Goal: Transaction & Acquisition: Purchase product/service

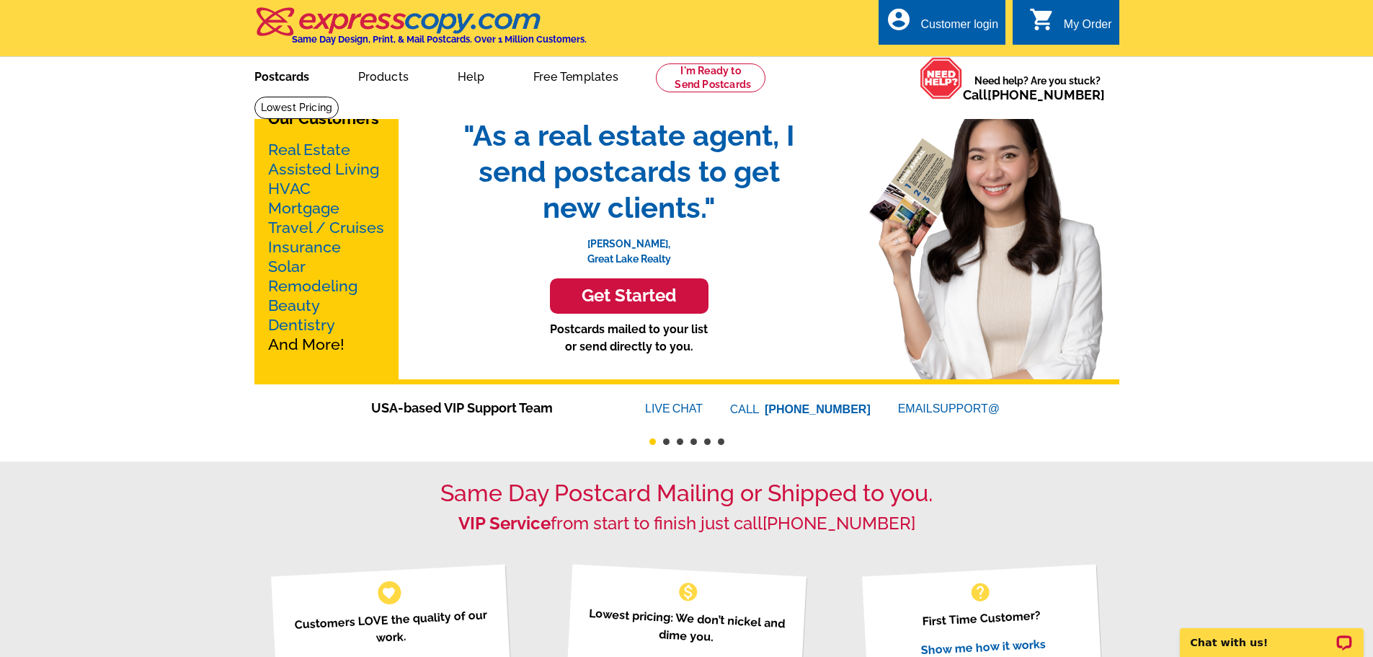
click at [297, 83] on link "Postcards" at bounding box center [281, 75] width 101 height 34
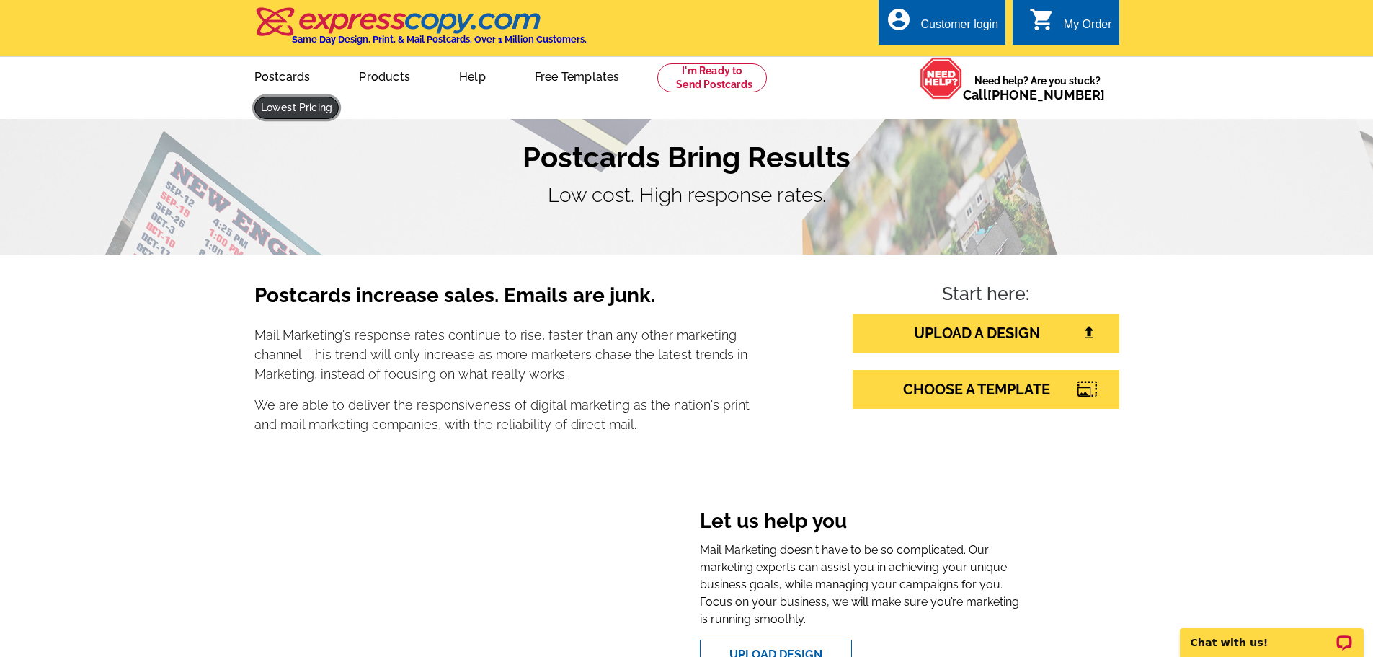
click at [339, 97] on link at bounding box center [296, 108] width 85 height 22
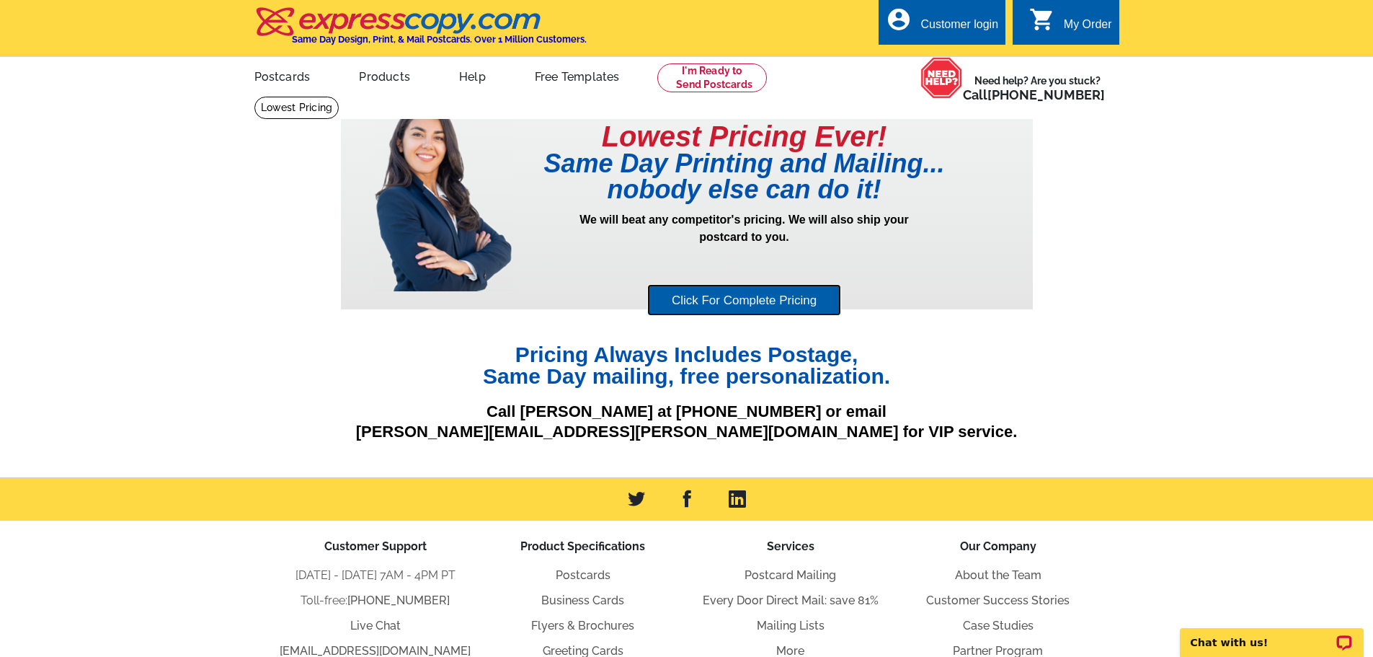
click at [727, 298] on link "Click For Complete Pricing" at bounding box center [744, 300] width 194 height 32
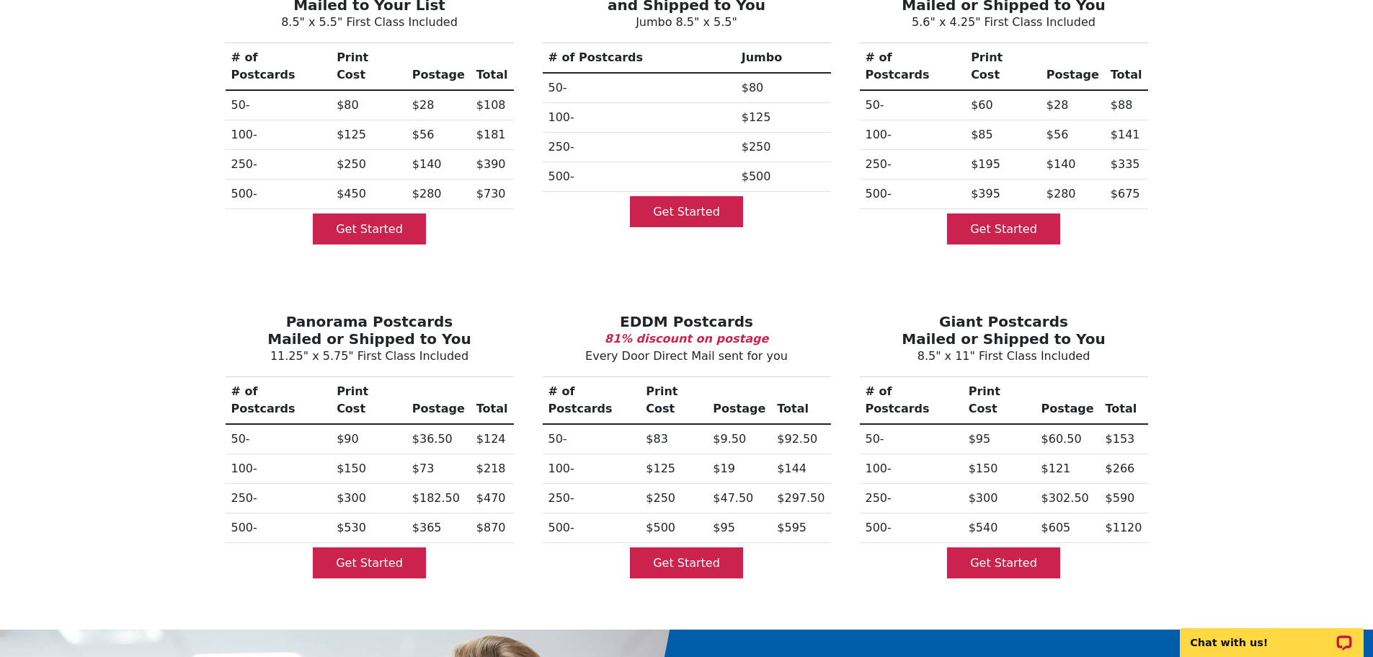
scroll to position [288, 0]
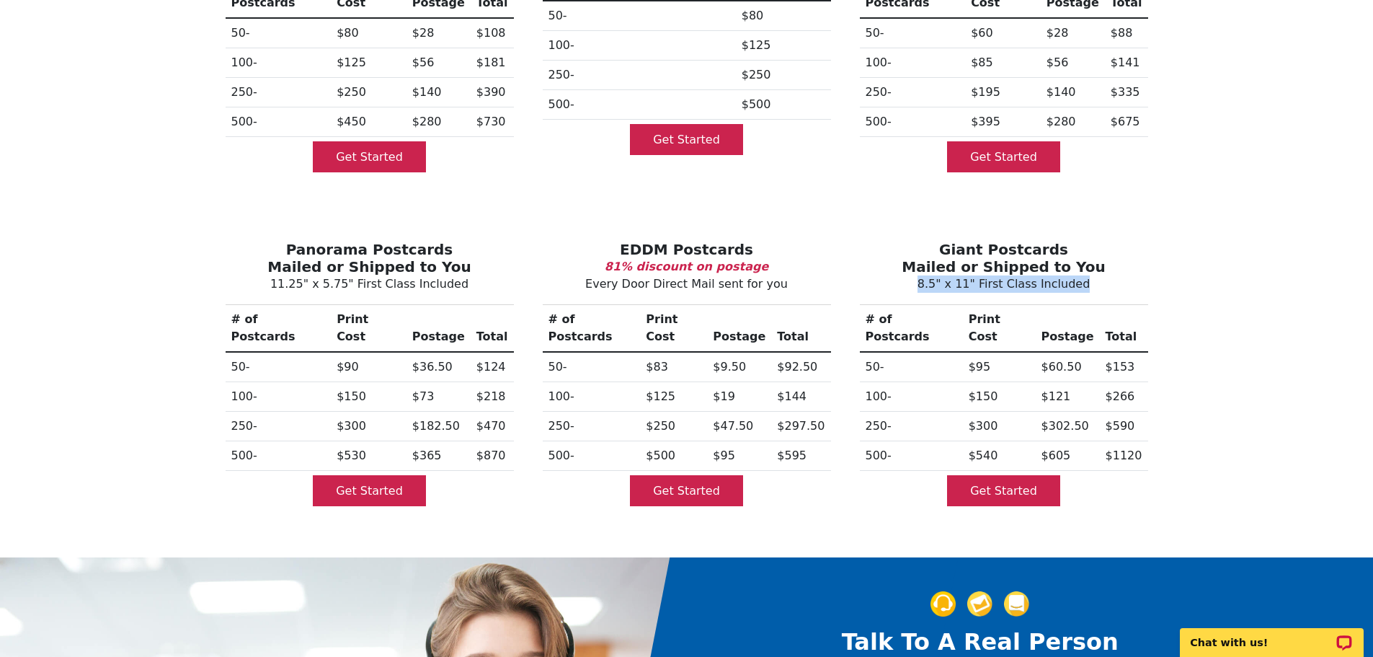
drag, startPoint x: 1091, startPoint y: 271, endPoint x: 922, endPoint y: 268, distance: 169.4
click at [922, 275] on p "8.5" x 11" First Class Included" at bounding box center [1004, 283] width 294 height 17
click at [989, 275] on p "8.5" x 11" First Class Included" at bounding box center [1004, 283] width 294 height 17
drag, startPoint x: 1072, startPoint y: 269, endPoint x: 934, endPoint y: 267, distance: 138.4
click at [934, 275] on p "8.5" x 11" First Class Included" at bounding box center [1004, 283] width 294 height 17
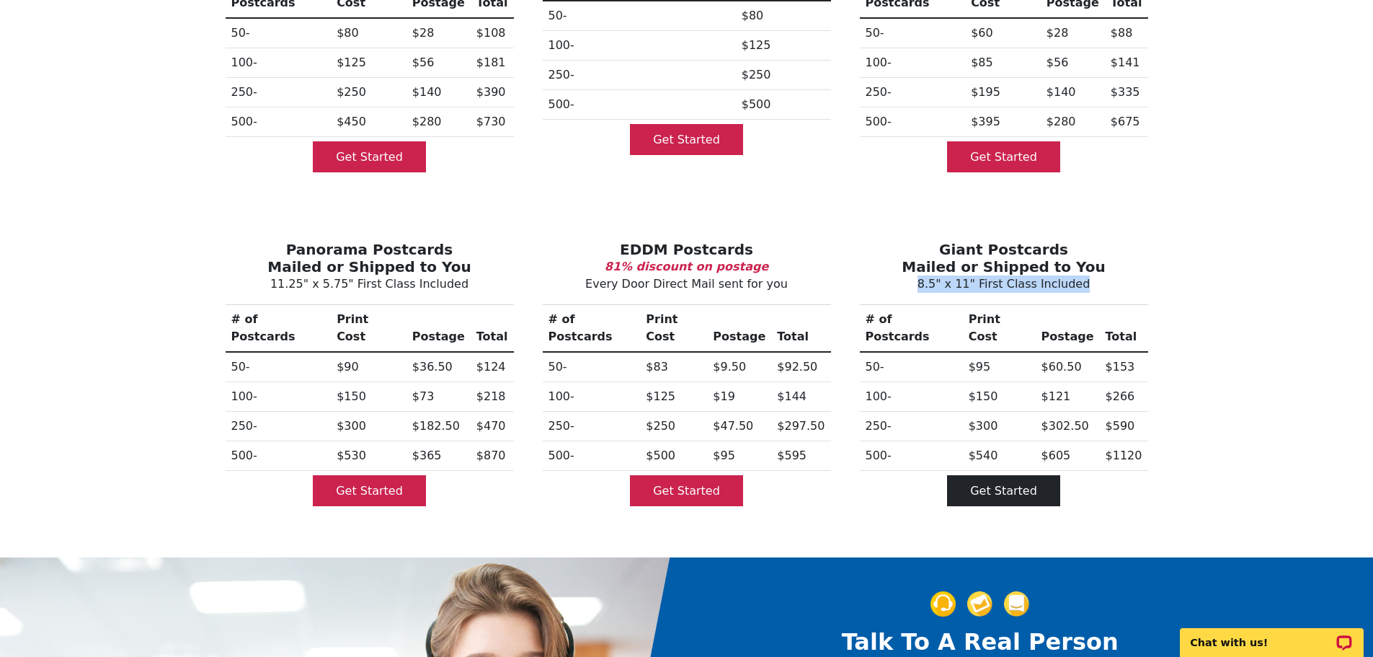
click at [982, 475] on link "Get Started" at bounding box center [1003, 490] width 113 height 31
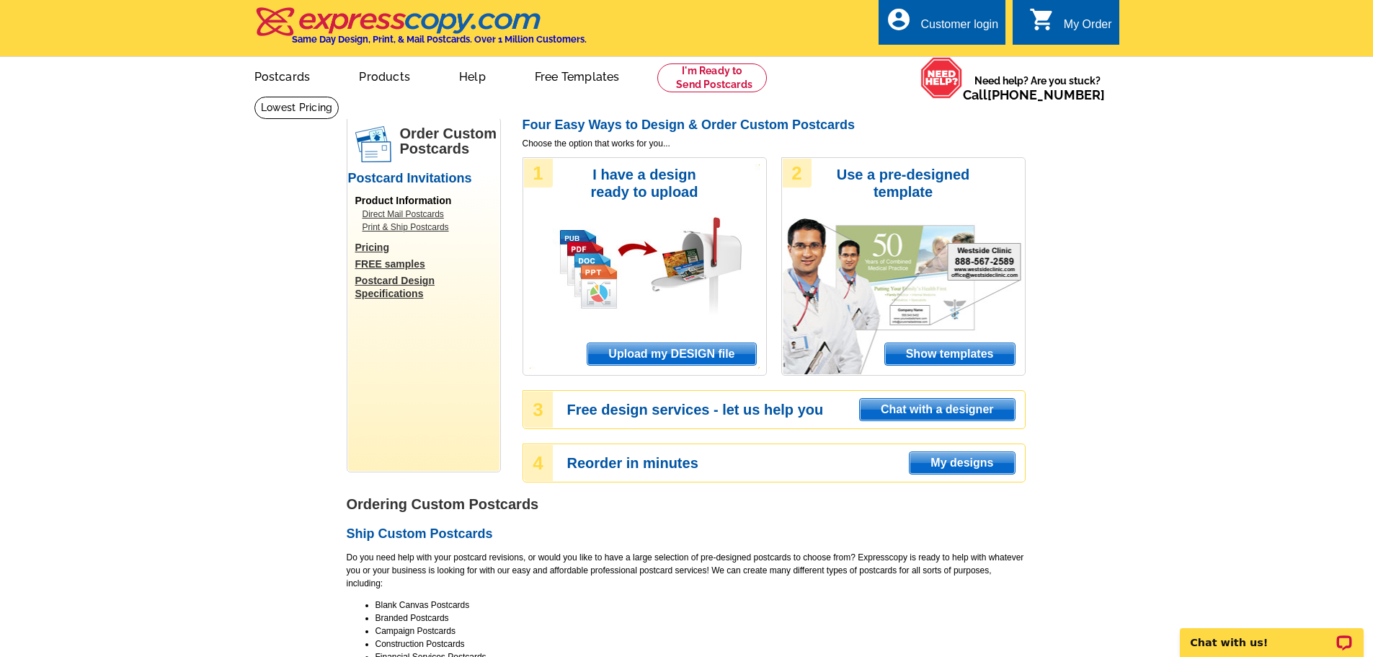
click at [948, 352] on span "Show templates" at bounding box center [950, 354] width 130 height 22
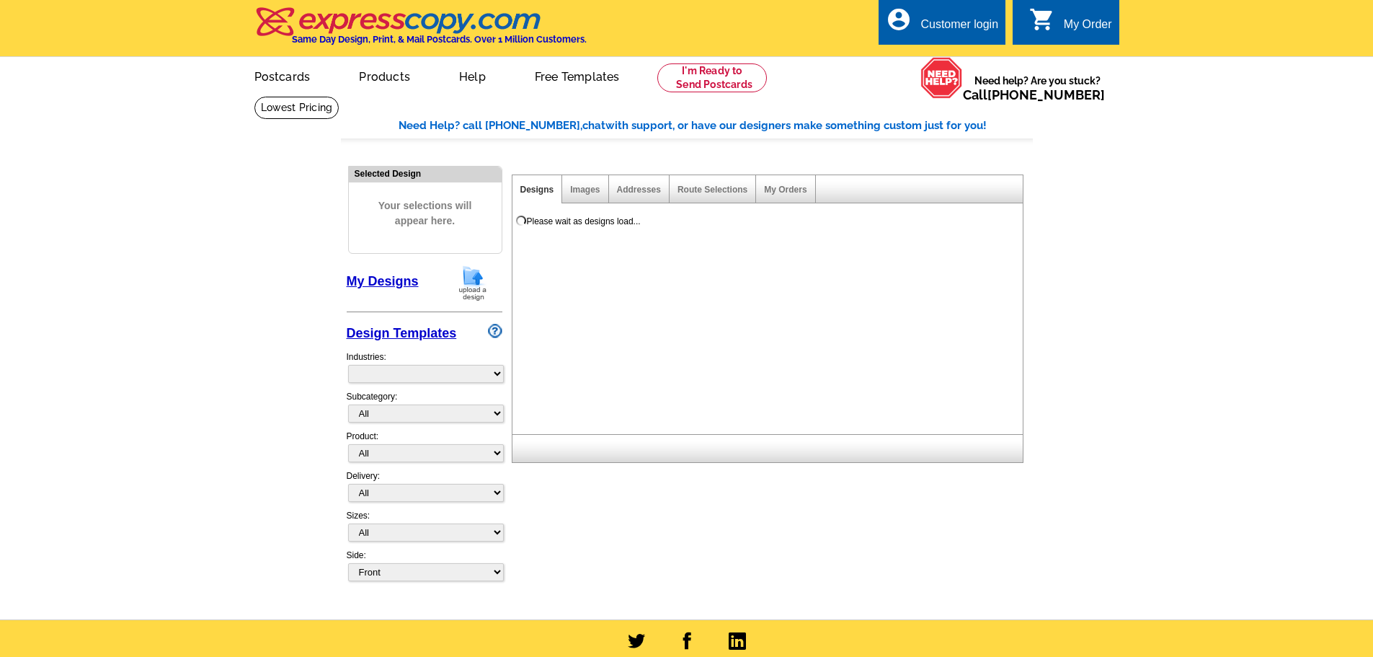
select select "971"
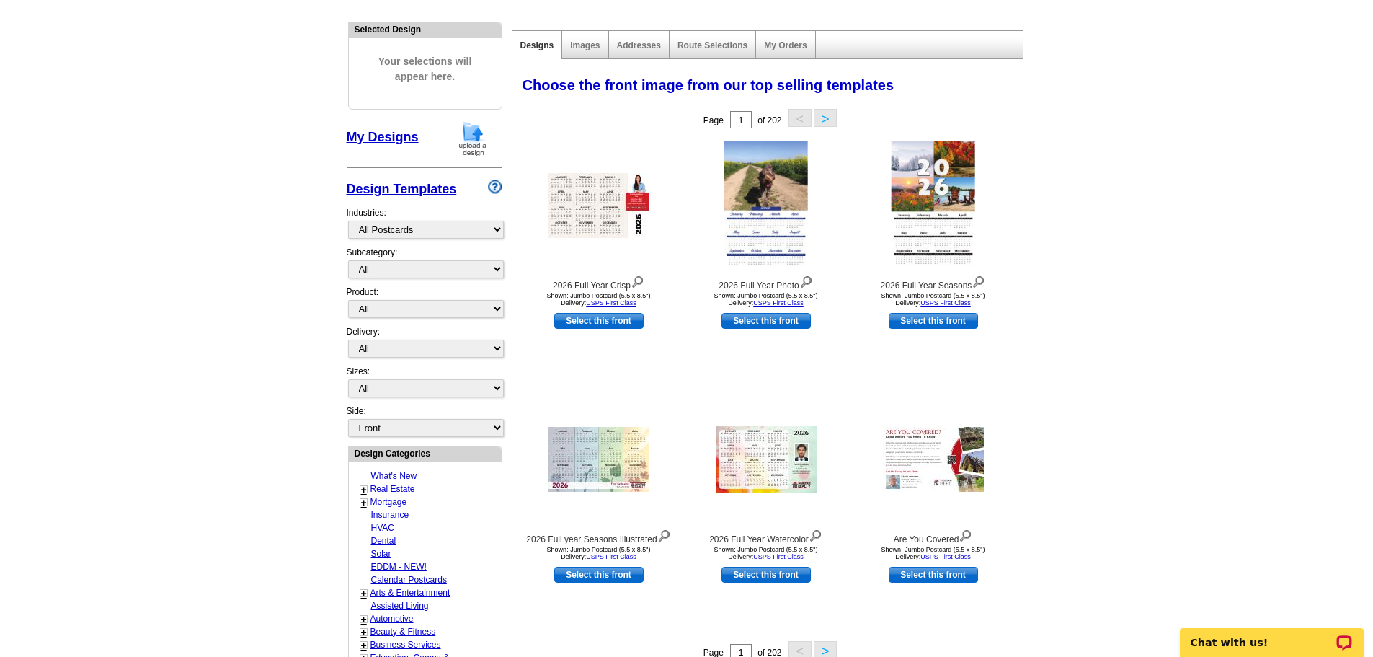
scroll to position [216, 0]
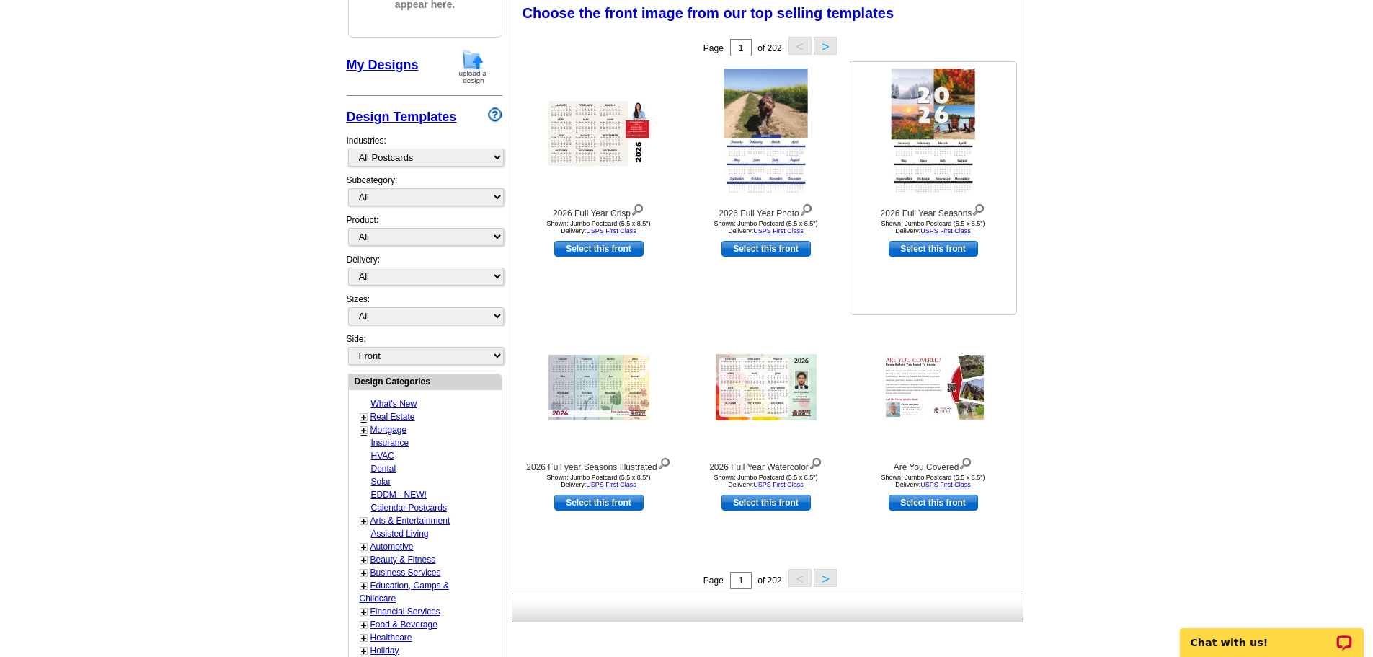
click at [920, 102] on img at bounding box center [933, 133] width 84 height 130
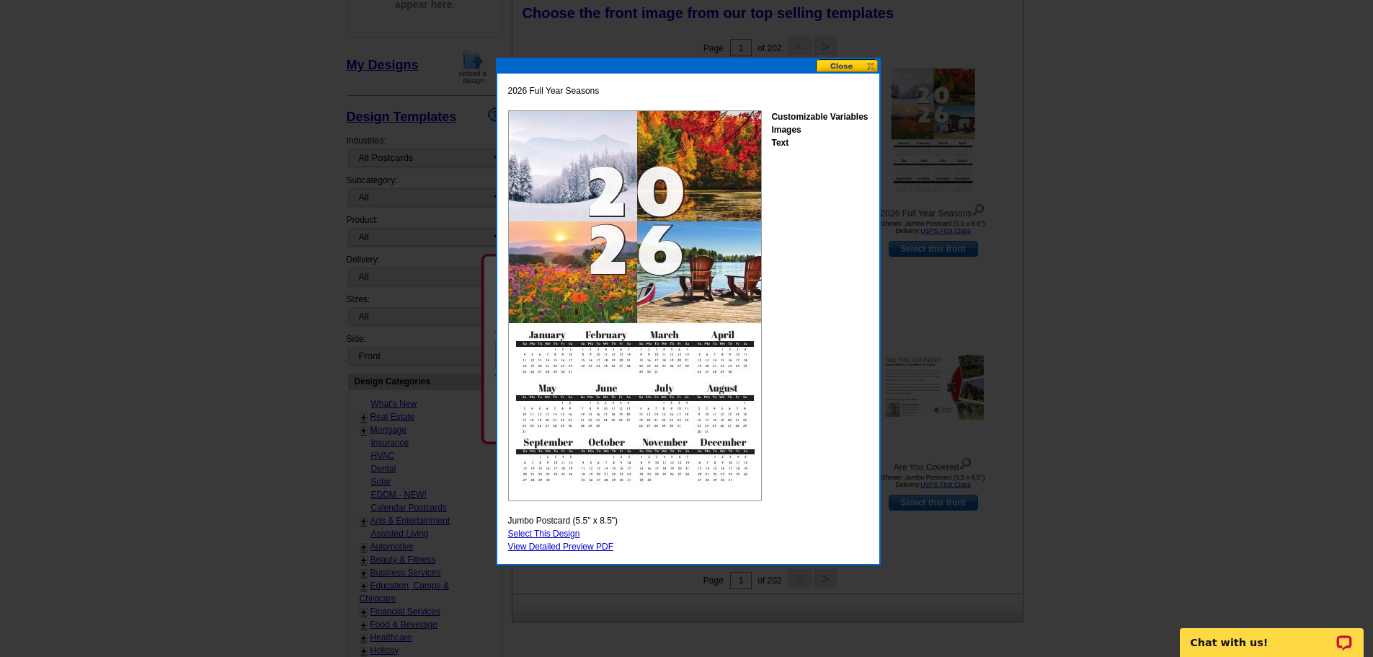
click at [554, 534] on link "Select This Design" at bounding box center [544, 533] width 72 height 10
select select "2"
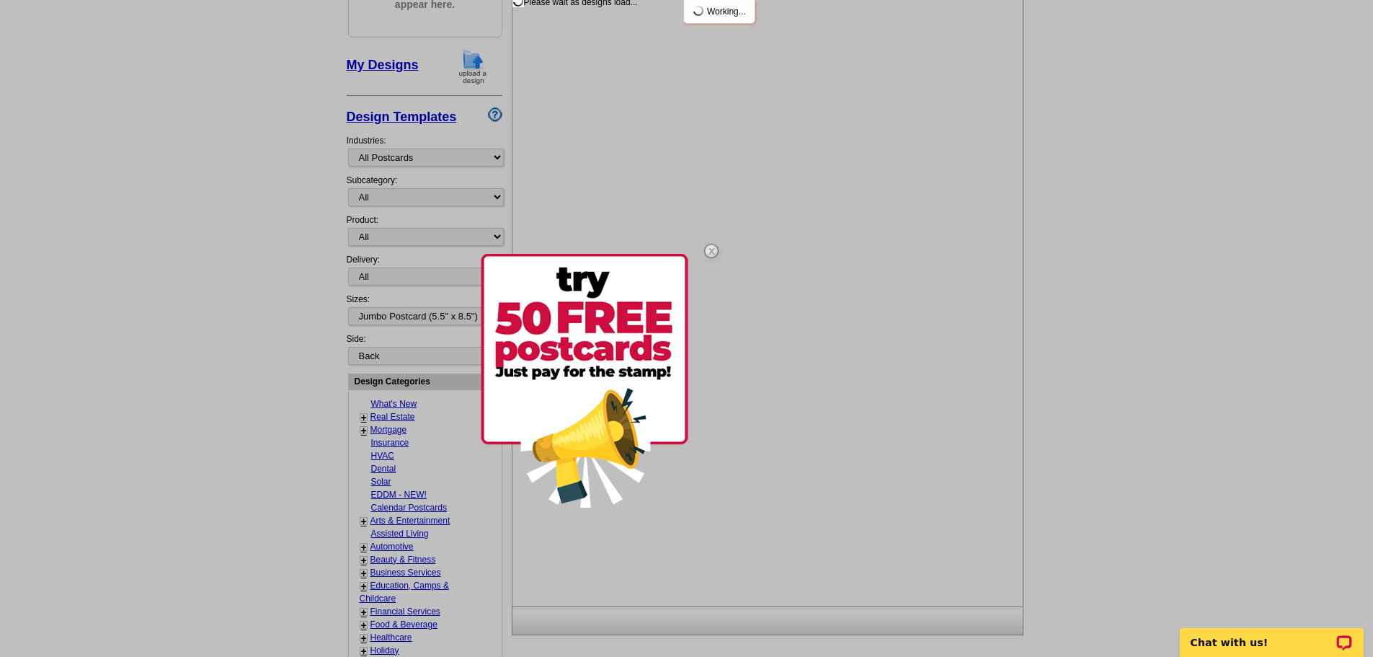
scroll to position [0, 0]
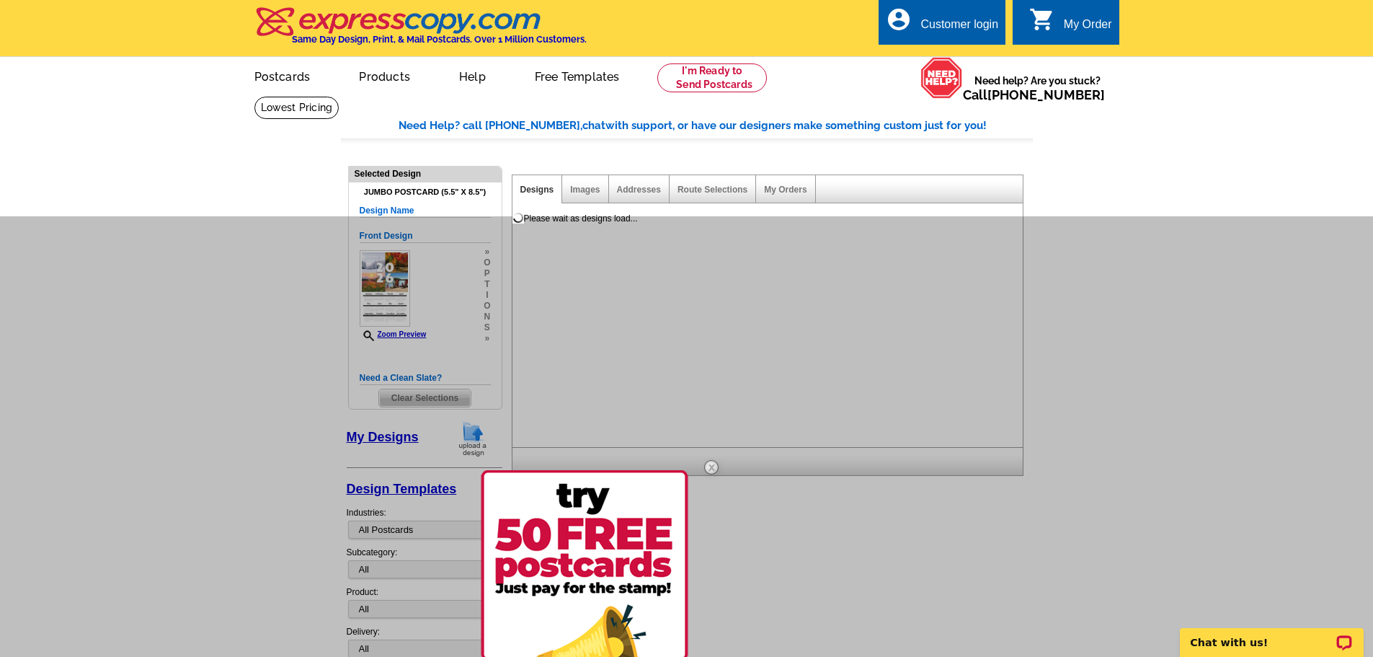
click at [715, 465] on img at bounding box center [711, 467] width 42 height 42
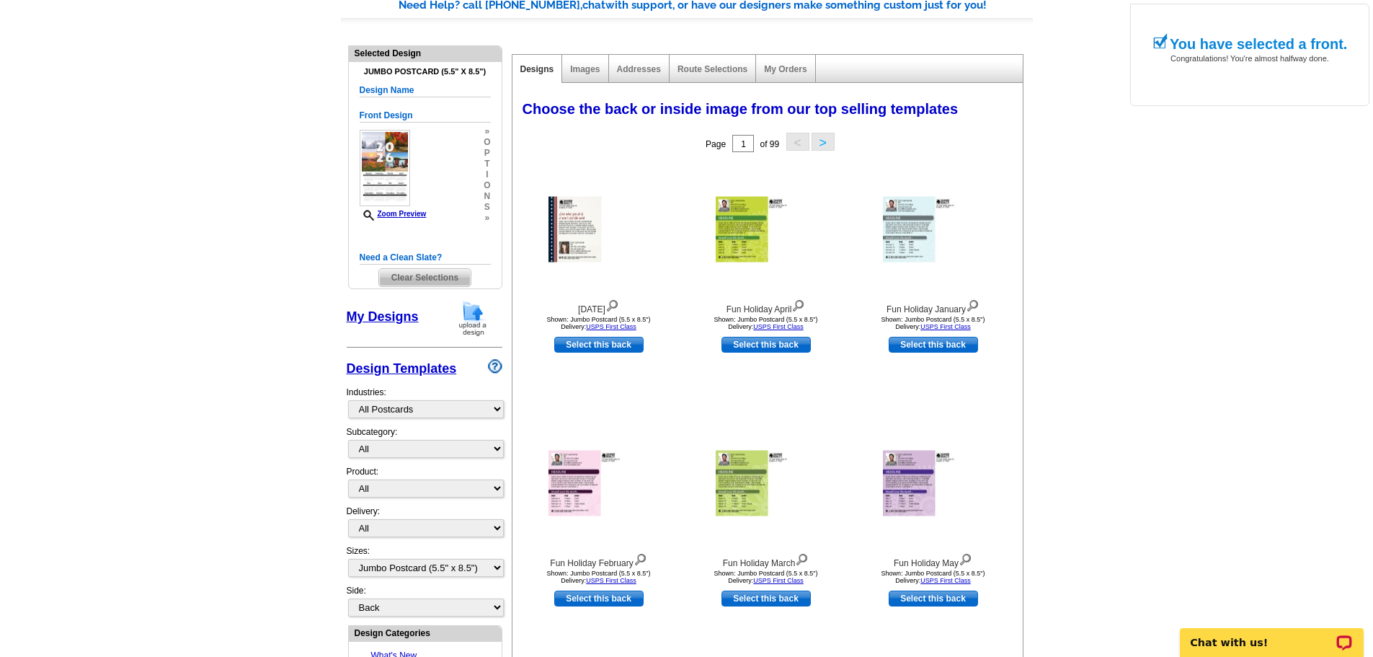
scroll to position [144, 0]
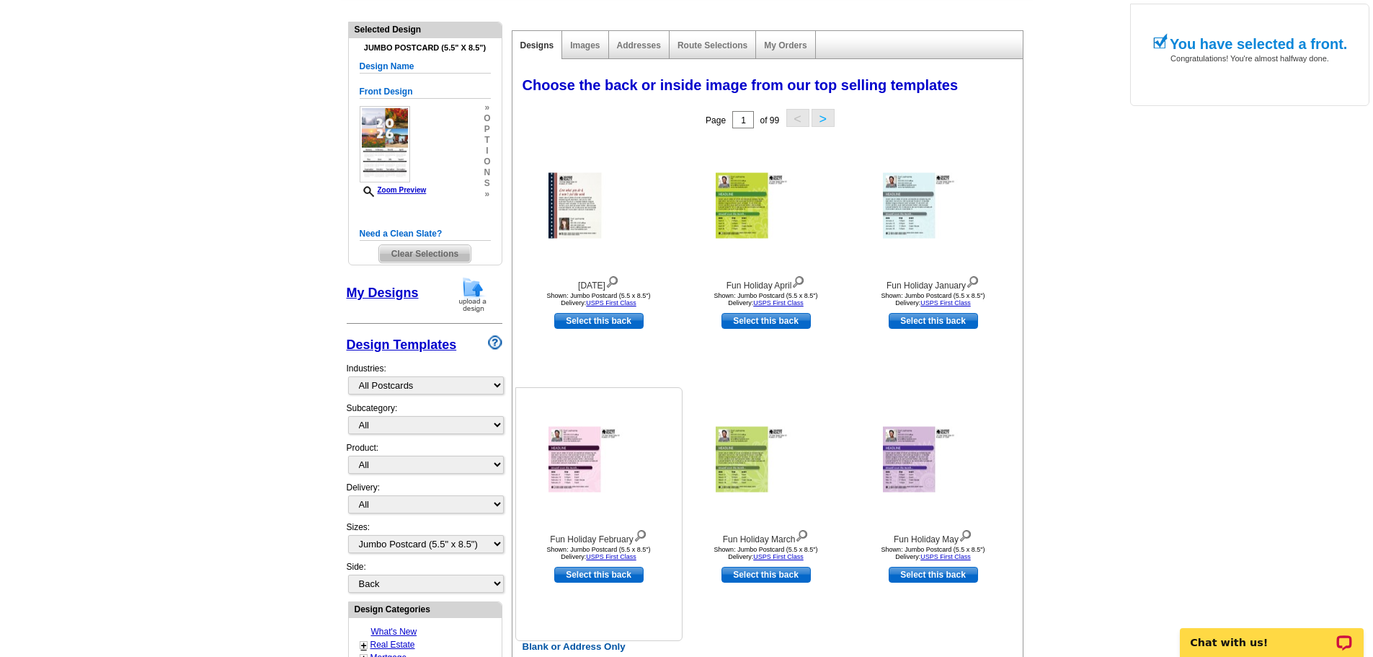
click at [576, 464] on img at bounding box center [598, 460] width 101 height 66
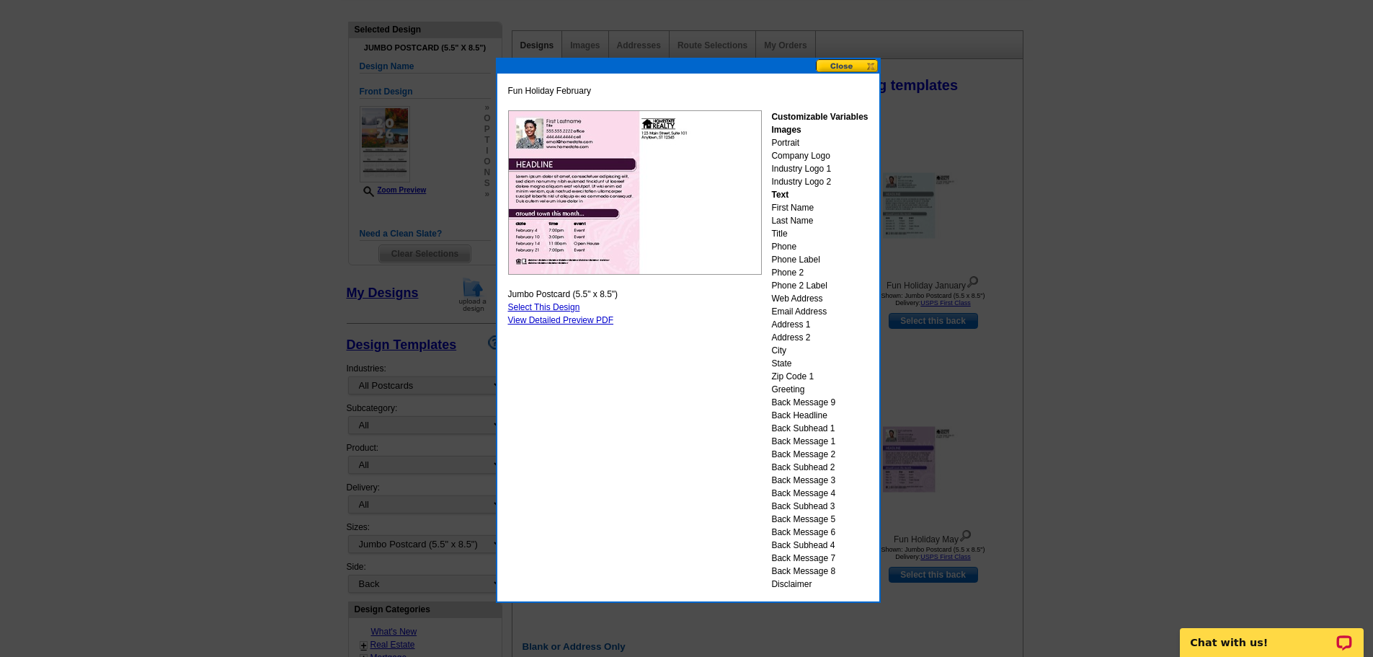
click at [548, 303] on link "Select This Design" at bounding box center [544, 307] width 72 height 10
select select "front"
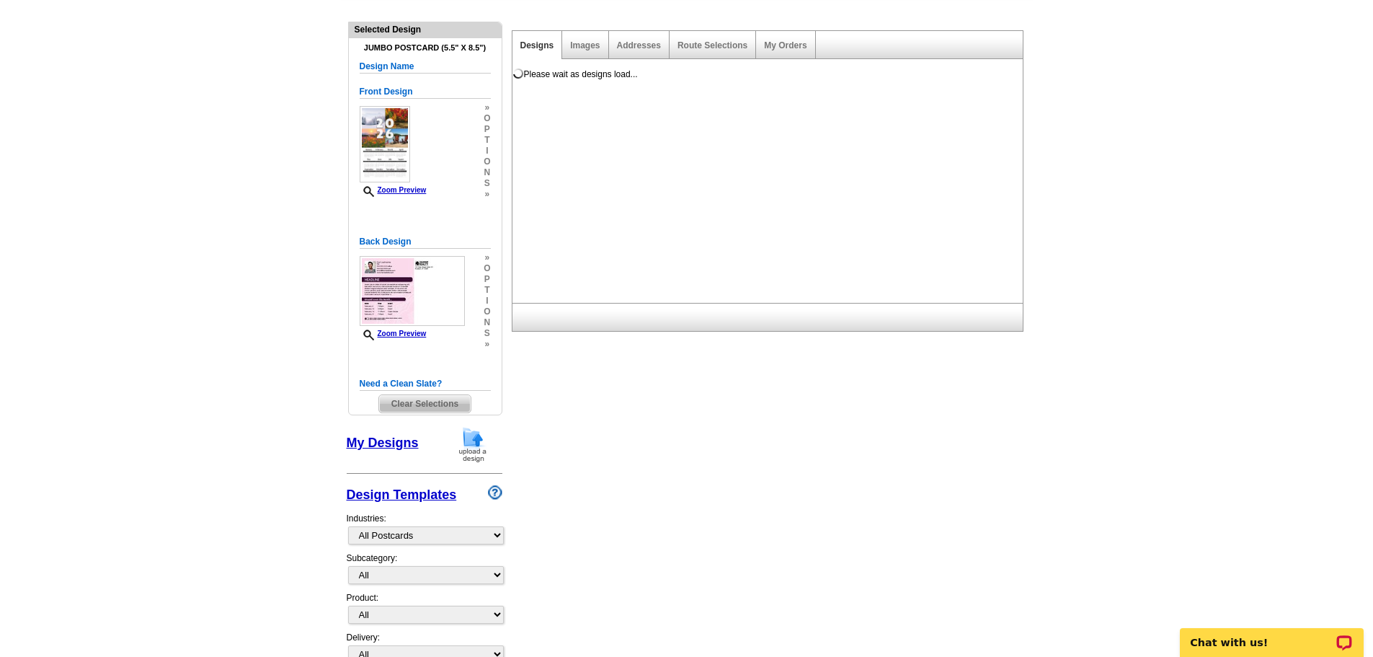
scroll to position [0, 0]
click at [487, 303] on span "i" at bounding box center [487, 300] width 6 height 11
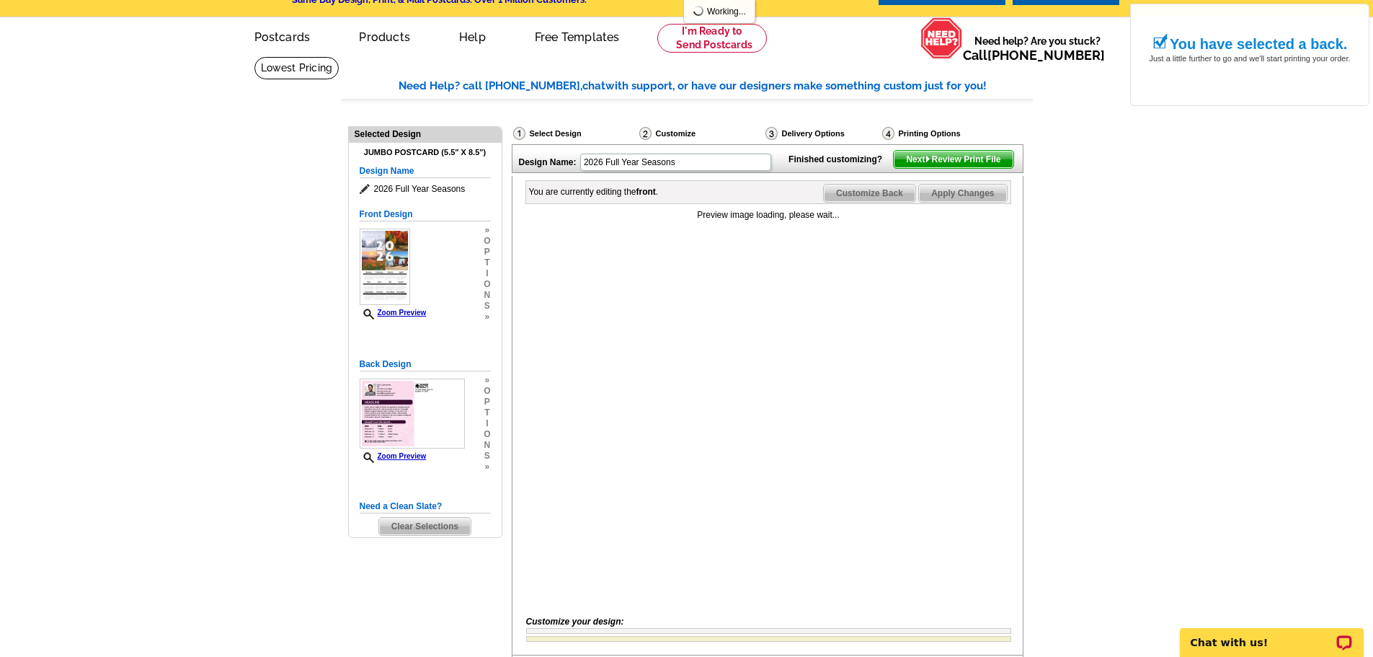
scroll to position [72, 0]
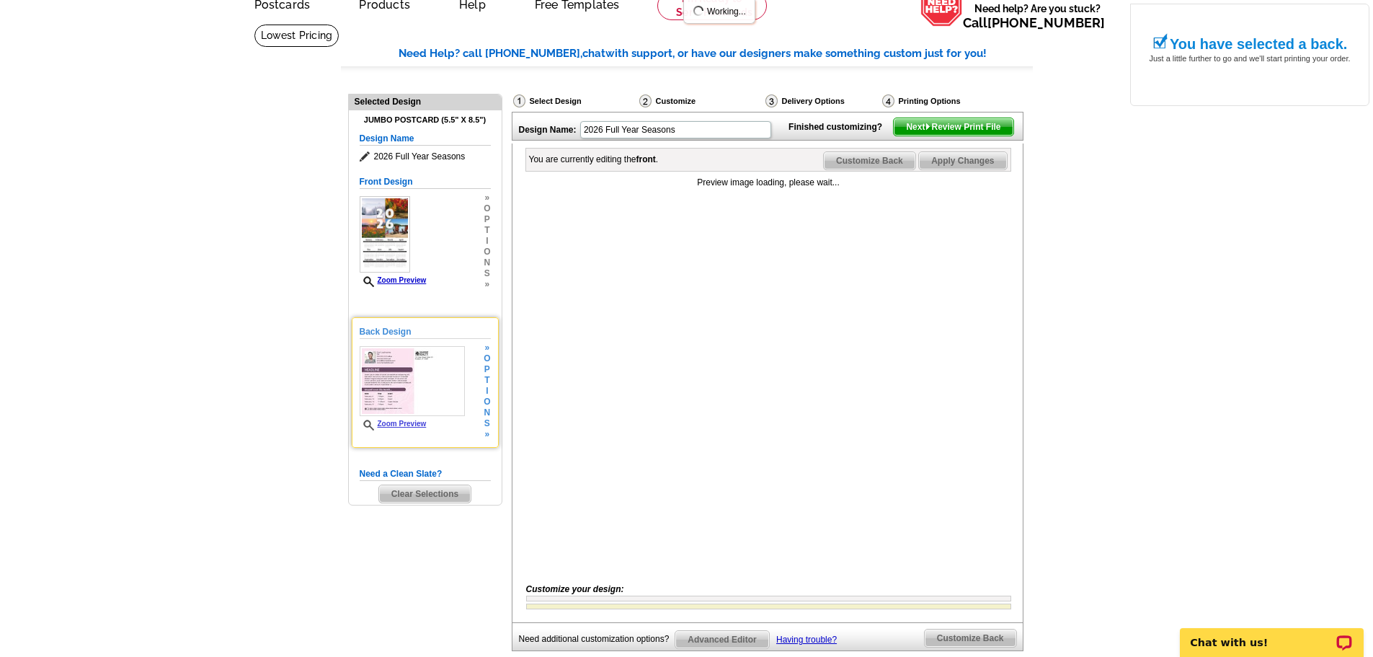
click at [491, 409] on div "Back Design Zoom Preview » o p t i o n s » Change Your Design Edit Design Copy …" at bounding box center [425, 382] width 147 height 130
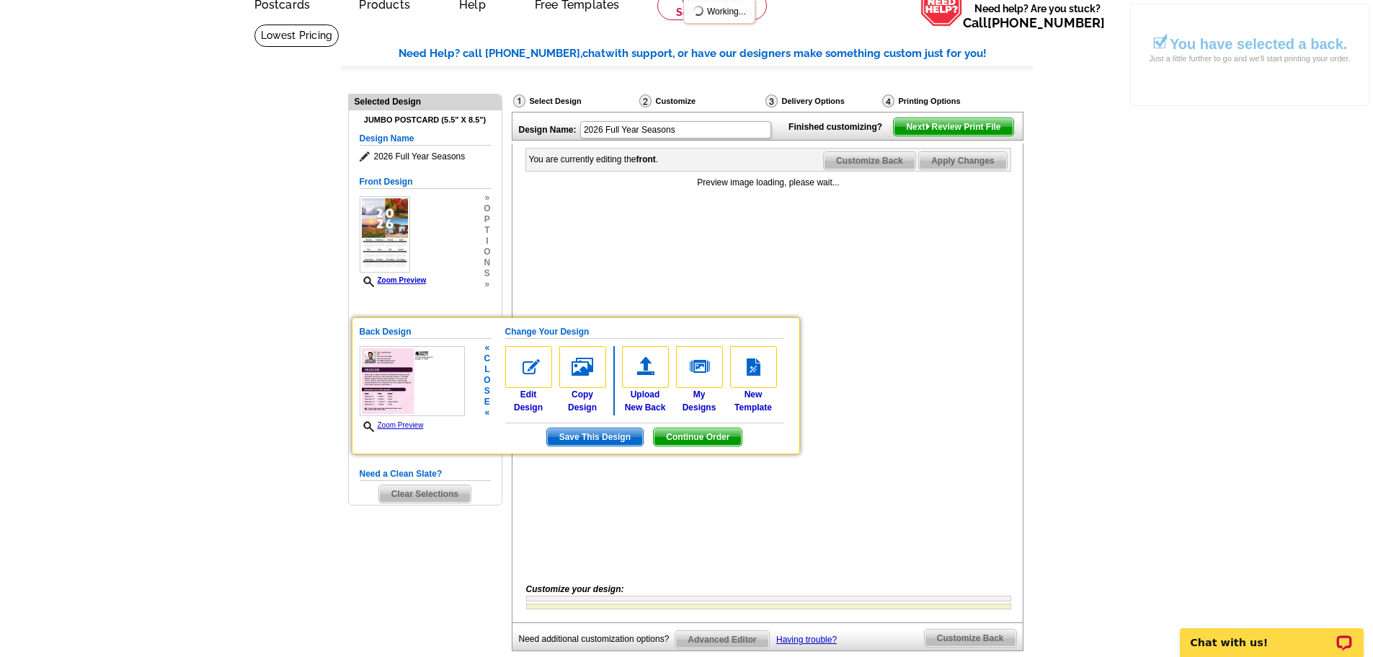
click at [396, 431] on span "Zoom Preview" at bounding box center [412, 425] width 105 height 12
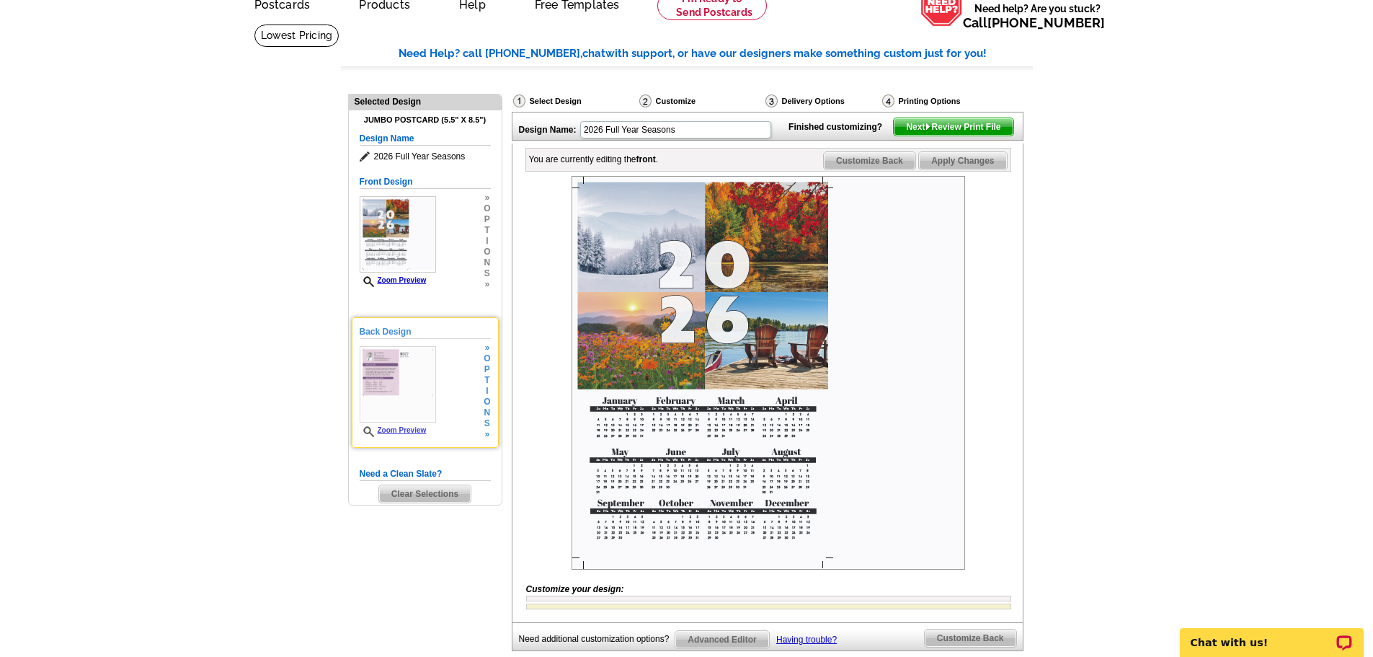
click at [391, 430] on link "Zoom Preview" at bounding box center [393, 430] width 67 height 8
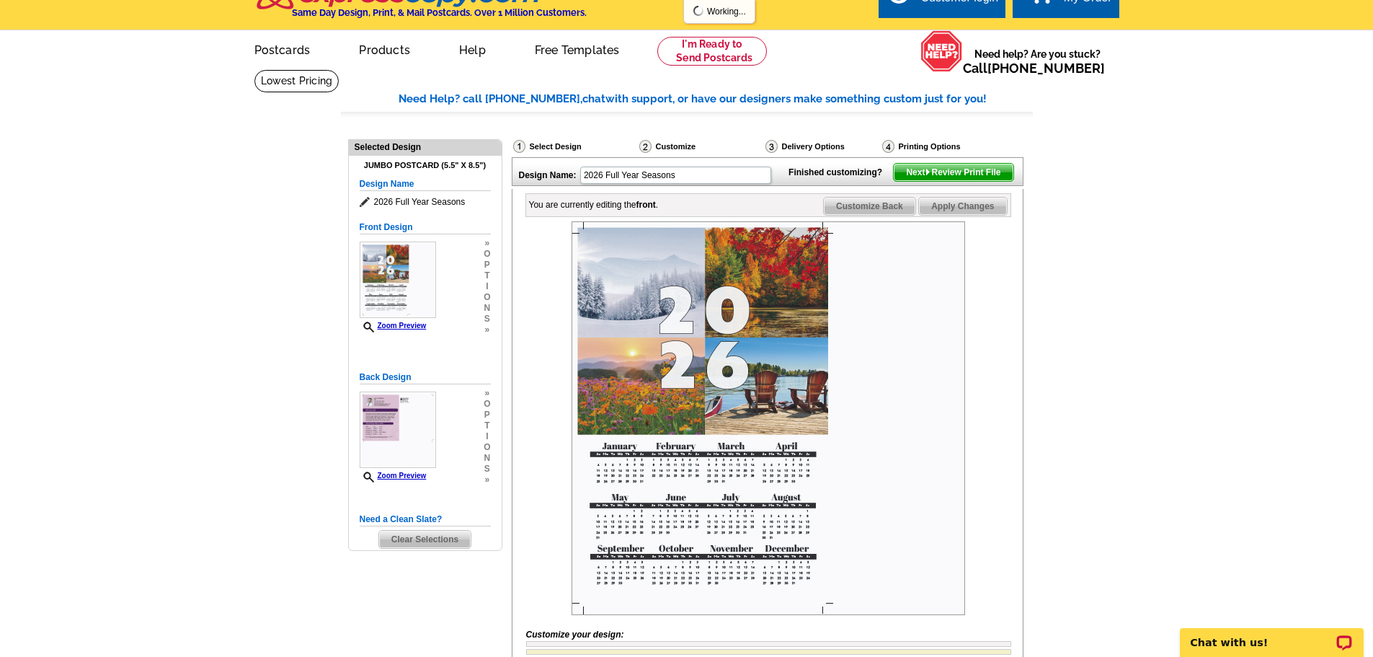
scroll to position [0, 0]
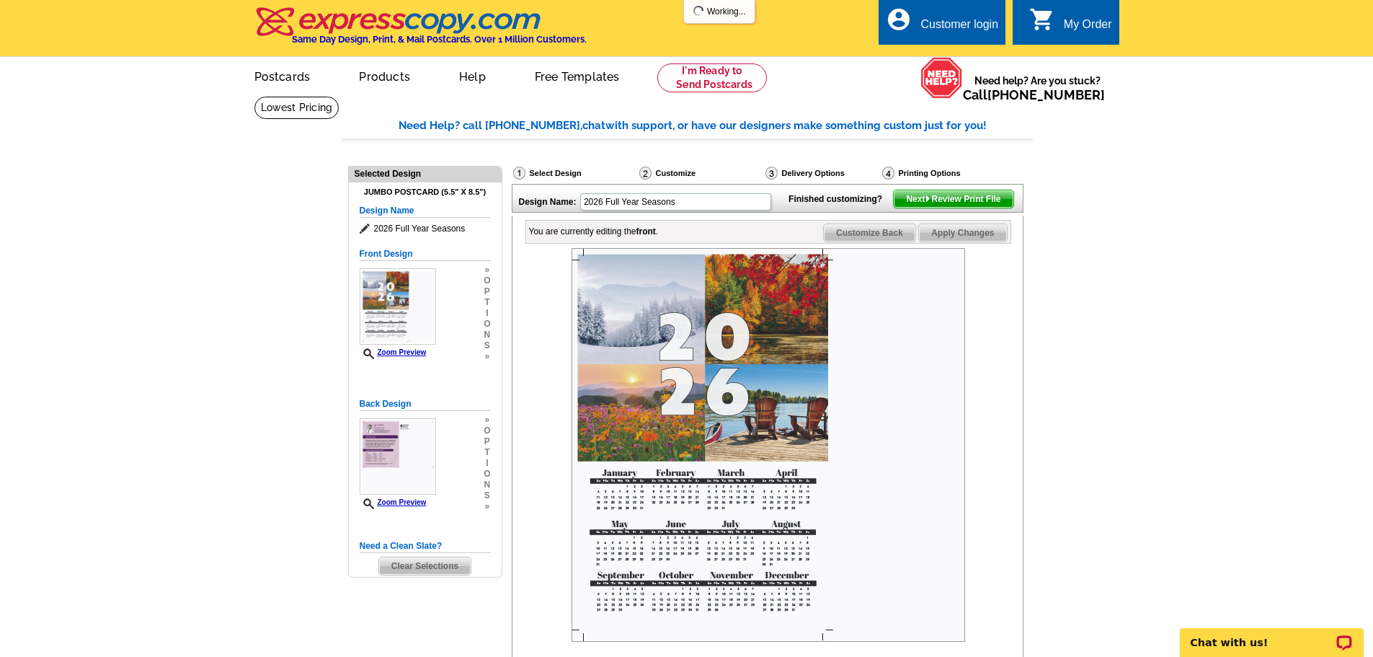
click at [419, 569] on span "Clear Selections" at bounding box center [425, 565] width 92 height 17
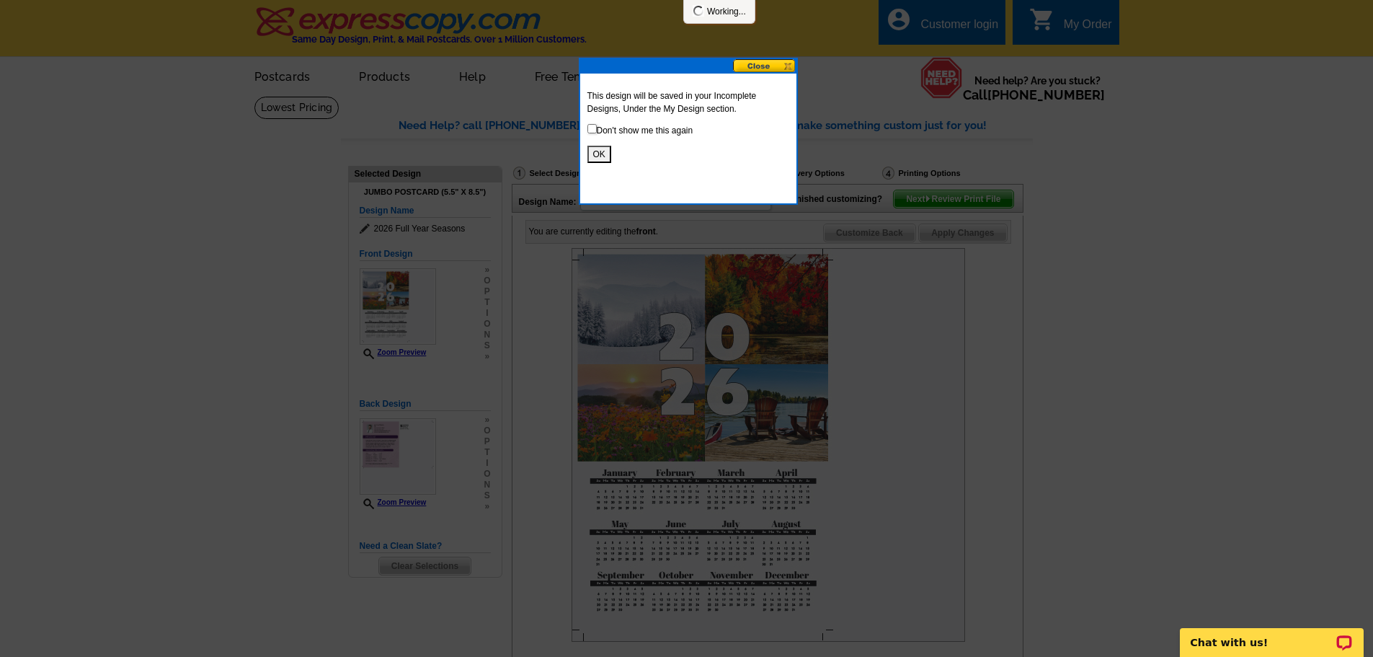
click at [599, 152] on button "OK" at bounding box center [599, 154] width 24 height 17
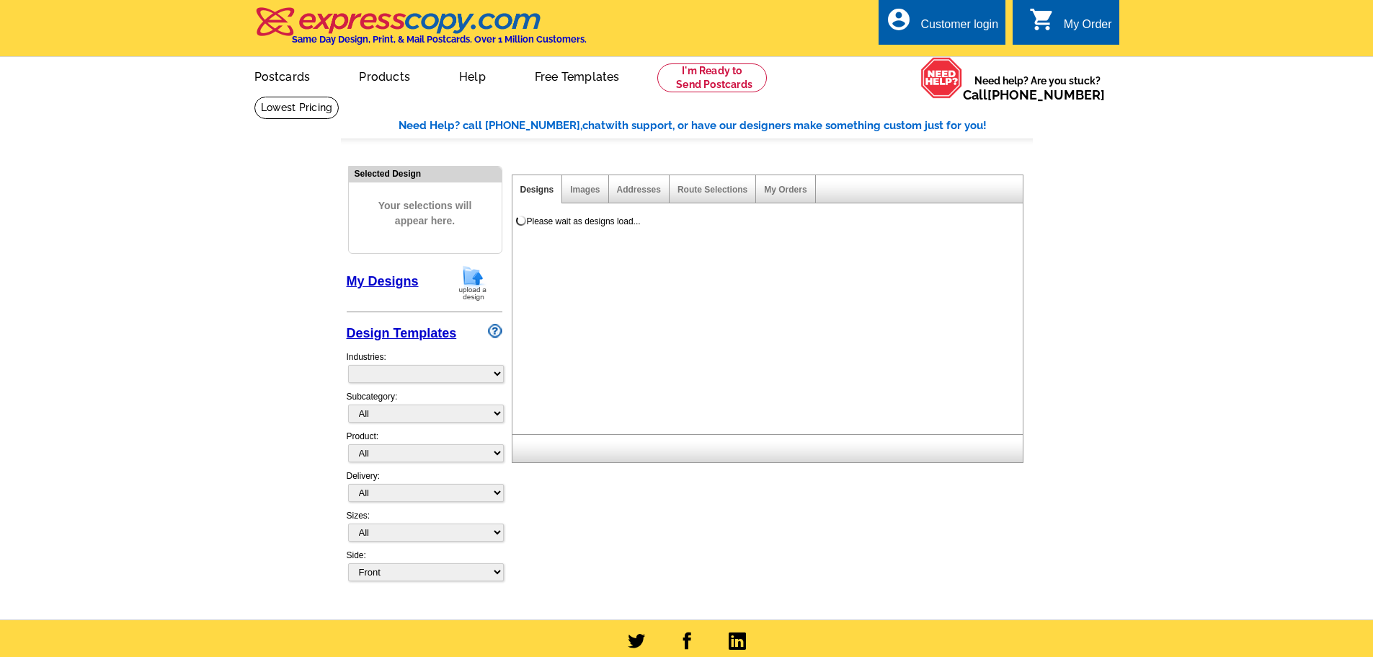
select select "785"
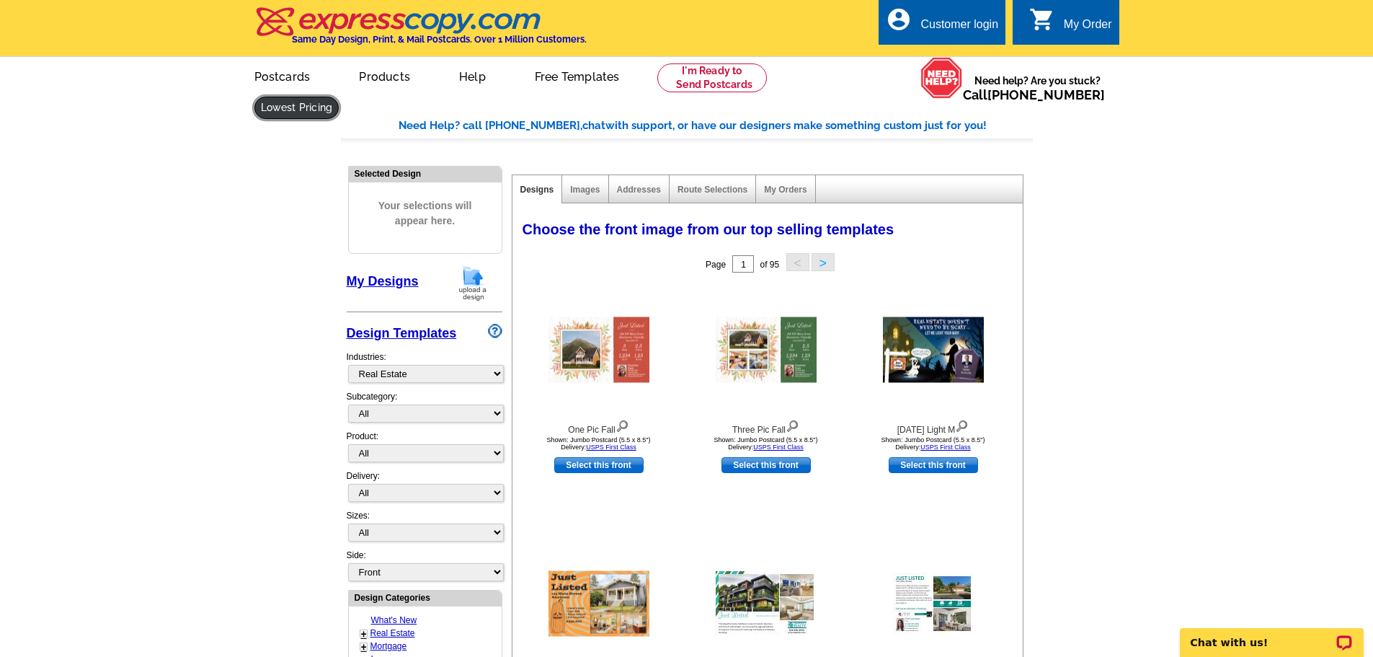
click at [339, 97] on link at bounding box center [296, 108] width 85 height 22
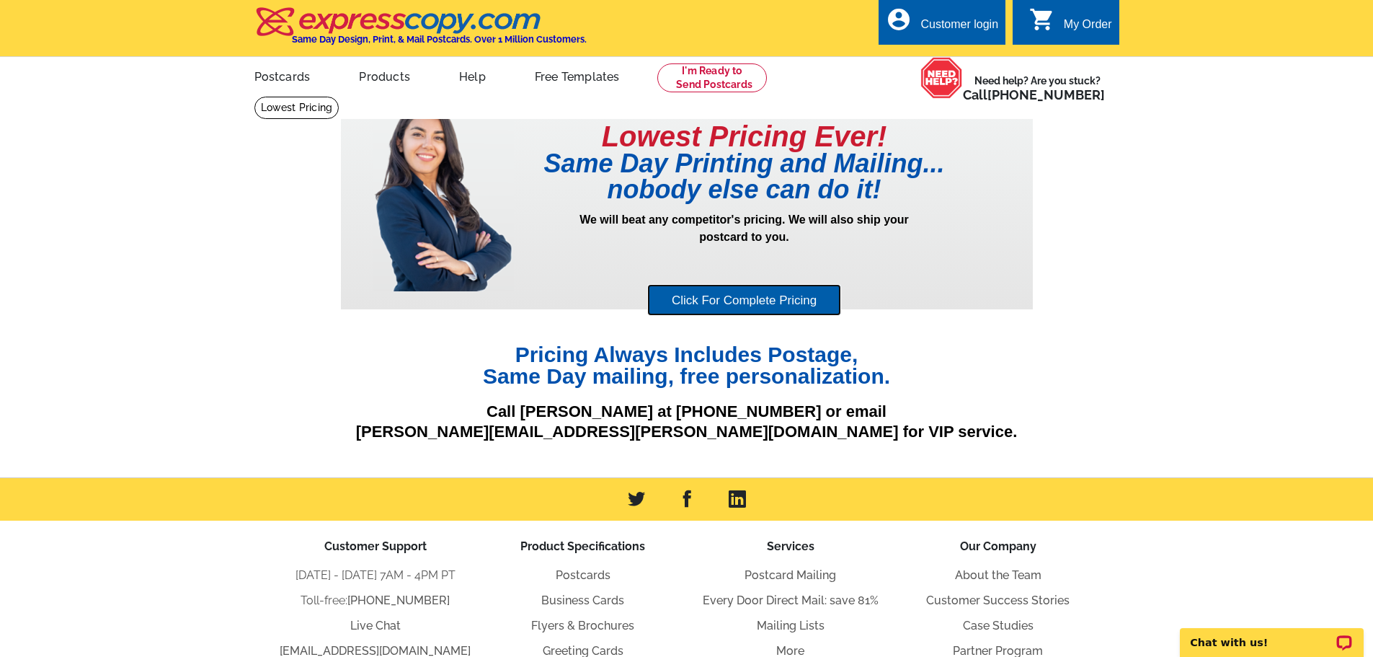
click at [791, 297] on link "Click For Complete Pricing" at bounding box center [744, 300] width 194 height 32
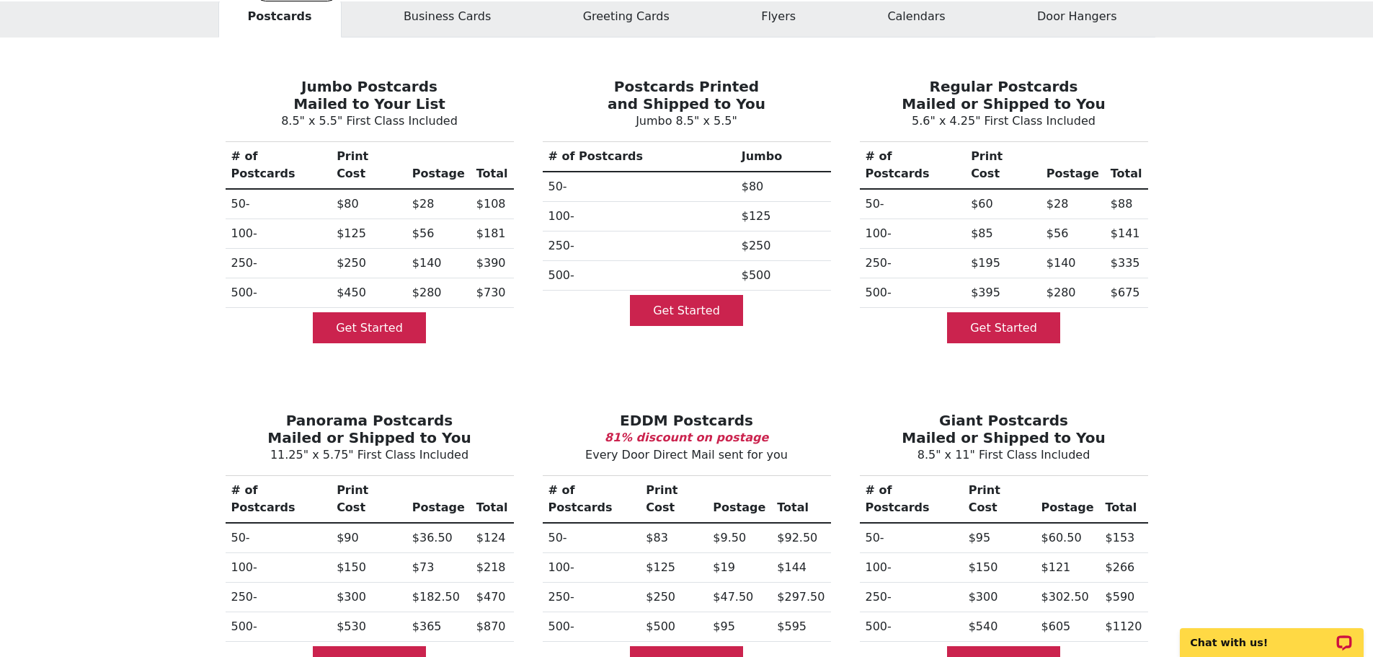
scroll to position [144, 0]
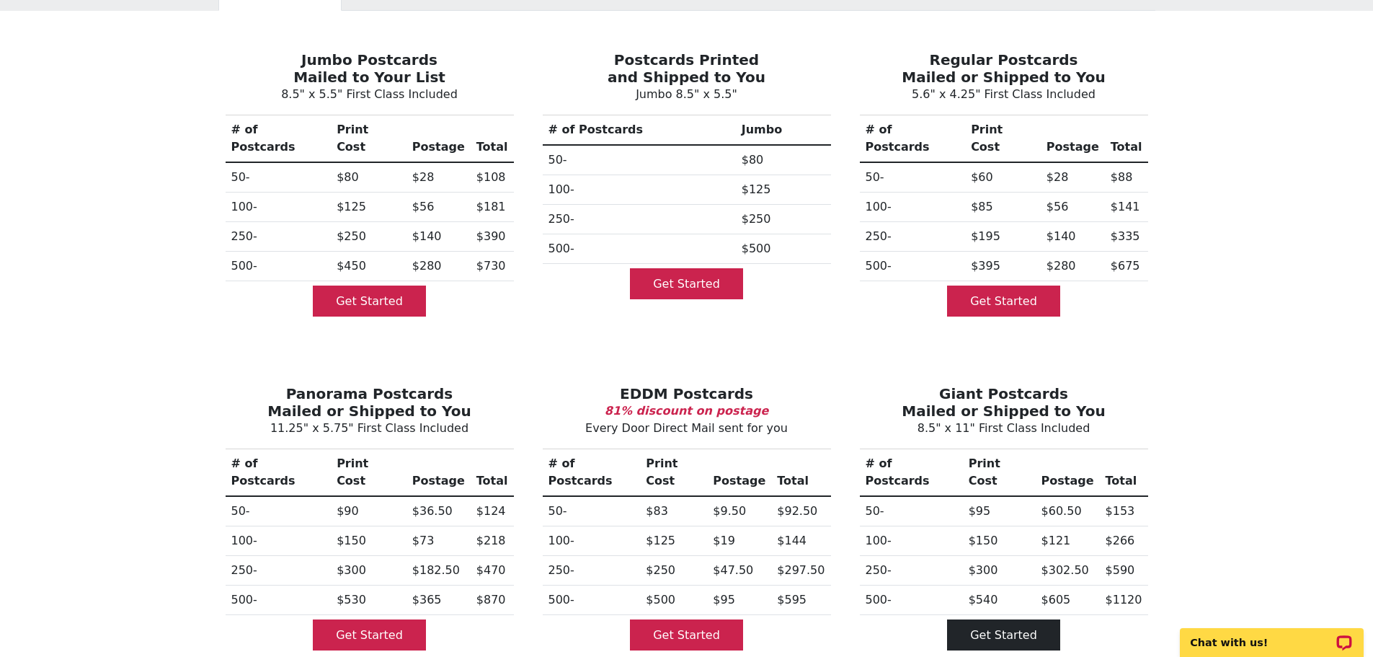
click at [1003, 619] on link "Get Started" at bounding box center [1003, 634] width 113 height 31
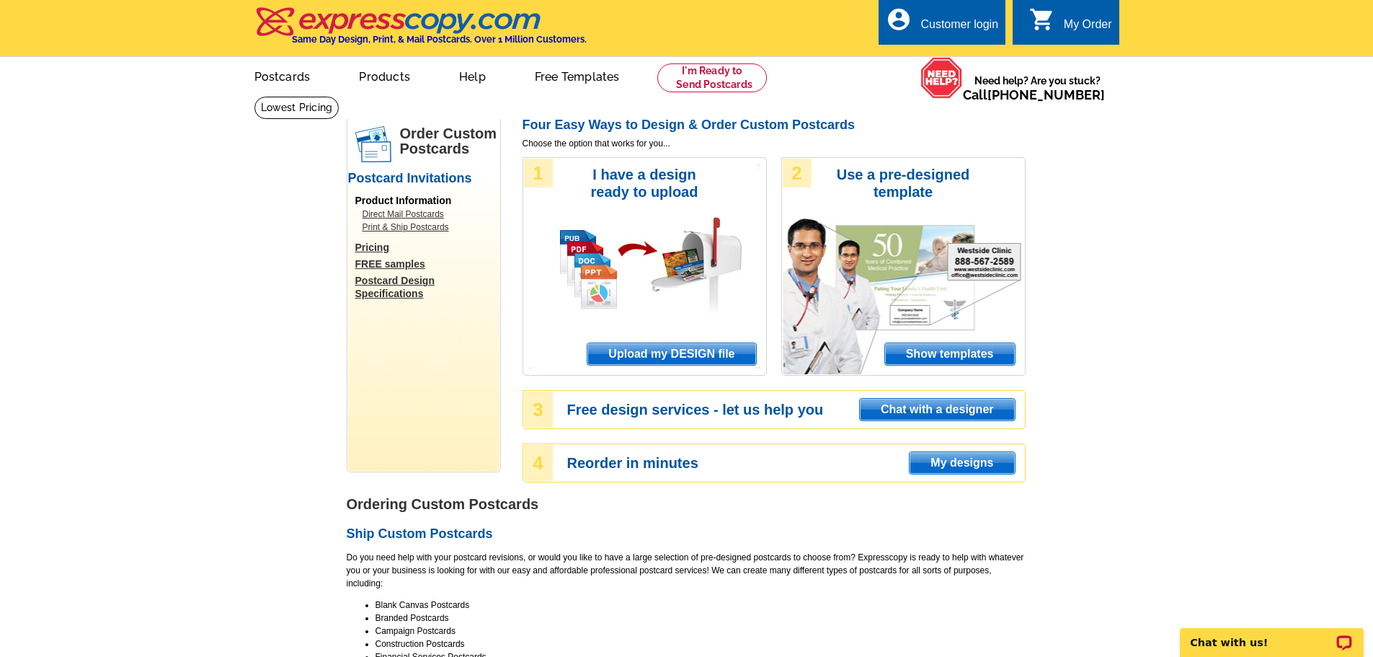
click at [944, 349] on span "Show templates" at bounding box center [950, 354] width 130 height 22
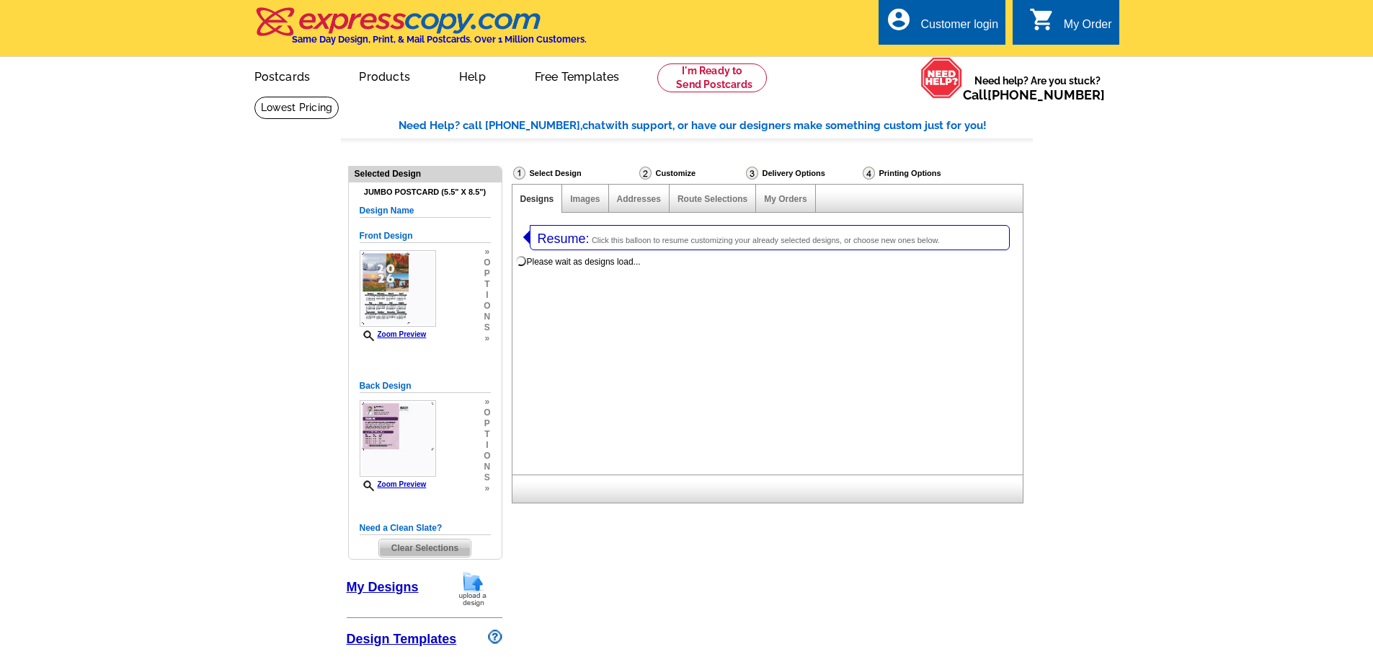
select select "1"
select select "2"
select select "971"
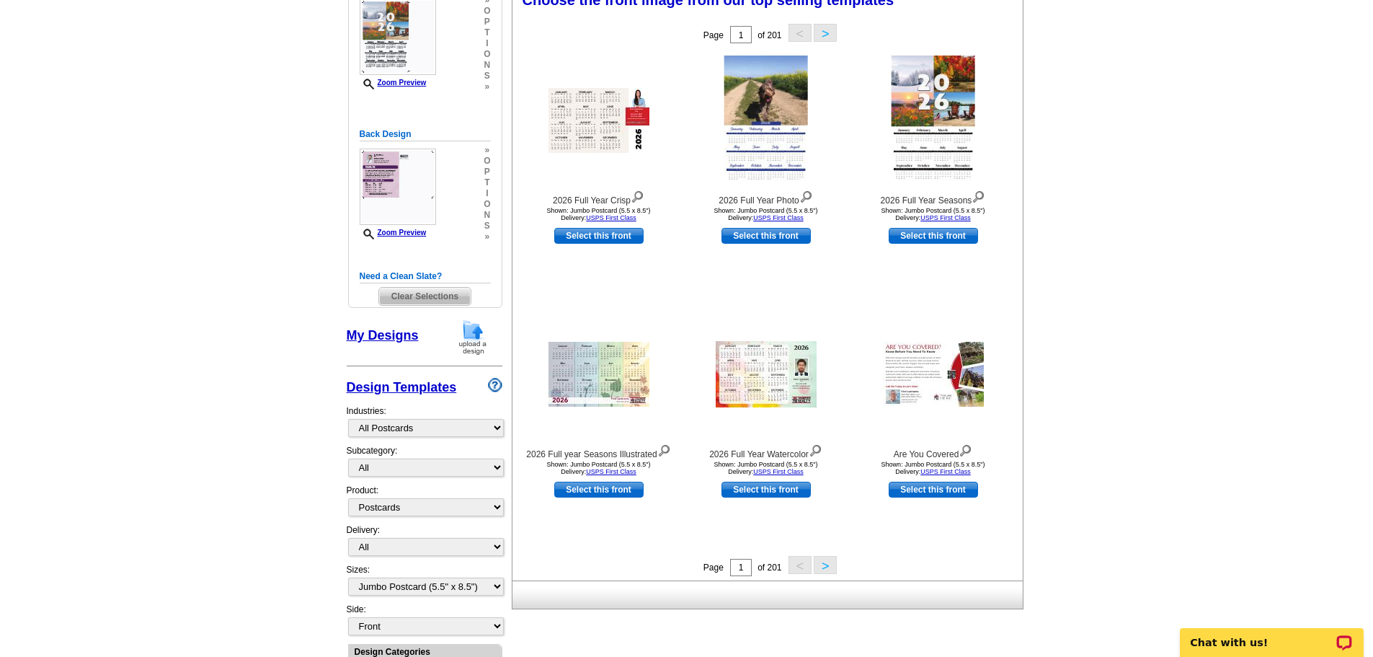
scroll to position [360, 0]
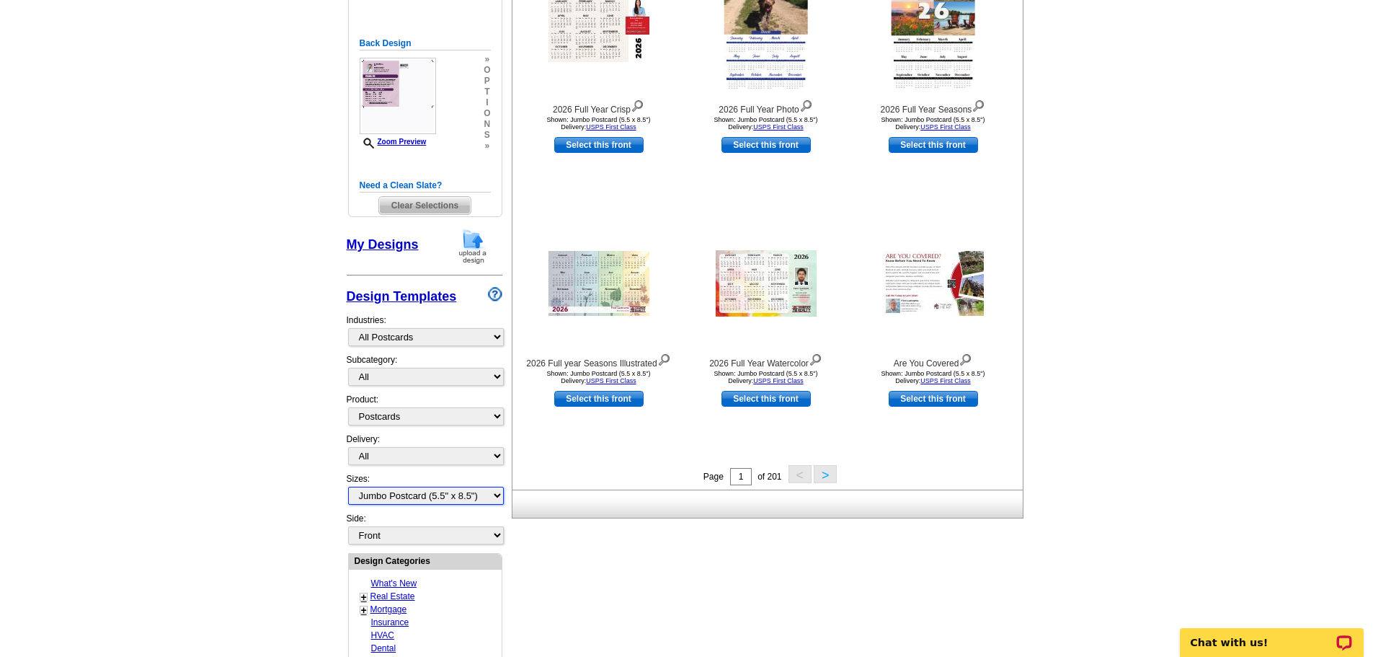
click at [413, 497] on select "All Jumbo Postcard (5.5" x 8.5") Regular Postcard (4.25" x 5.6") Panoramic Post…" at bounding box center [426, 495] width 156 height 18
select select "9"
click at [348, 487] on select "All Jumbo Postcard (5.5" x 8.5") Regular Postcard (4.25" x 5.6") Panoramic Post…" at bounding box center [426, 495] width 156 height 18
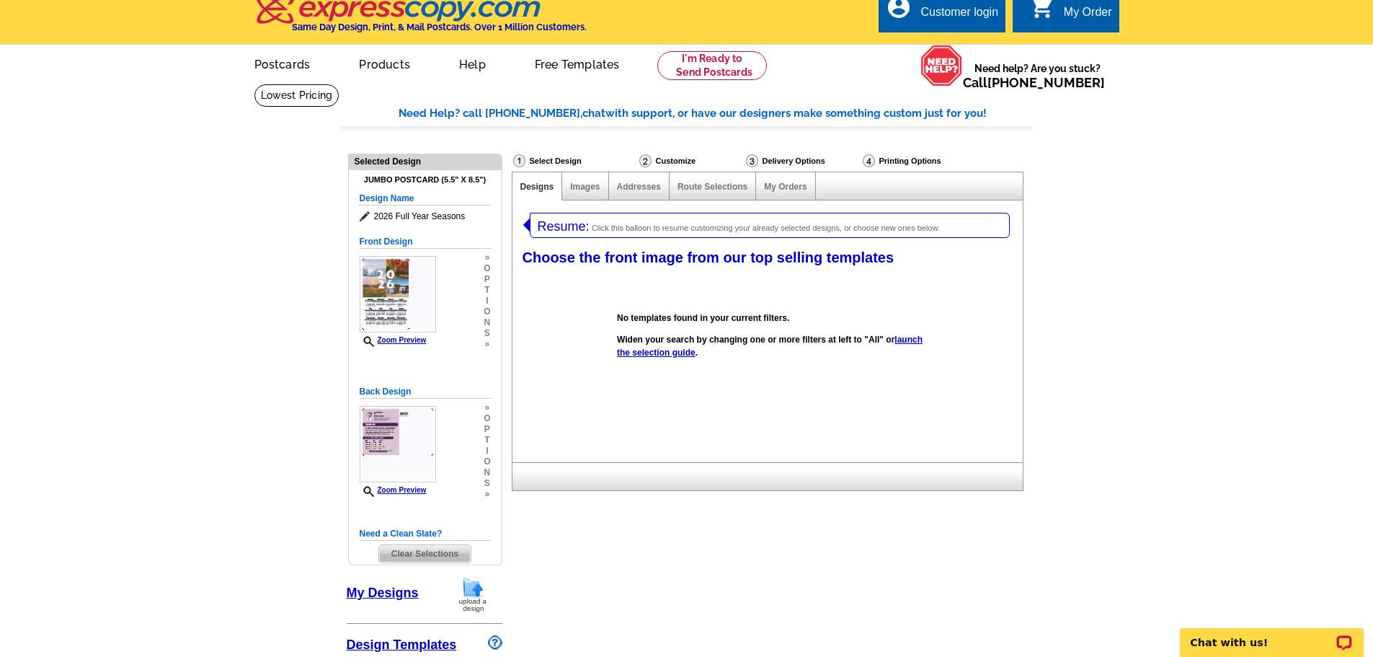
scroll to position [6, 0]
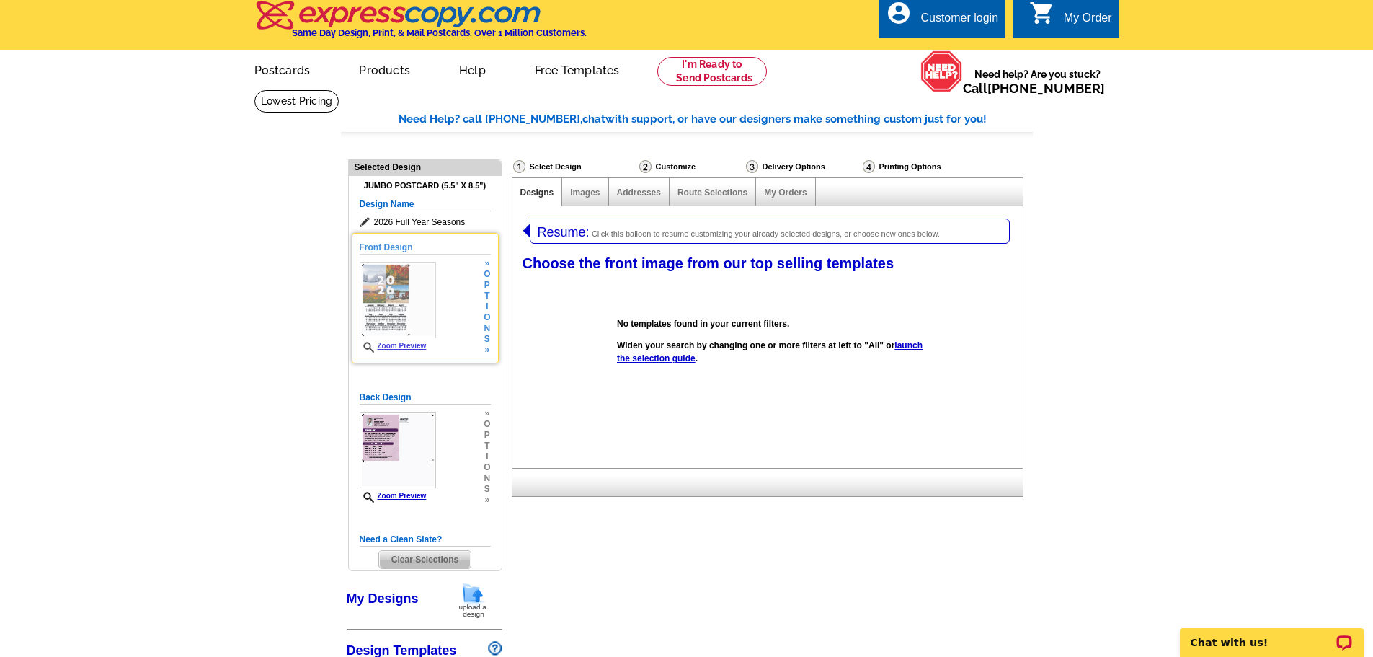
click at [484, 286] on span "p" at bounding box center [487, 285] width 6 height 11
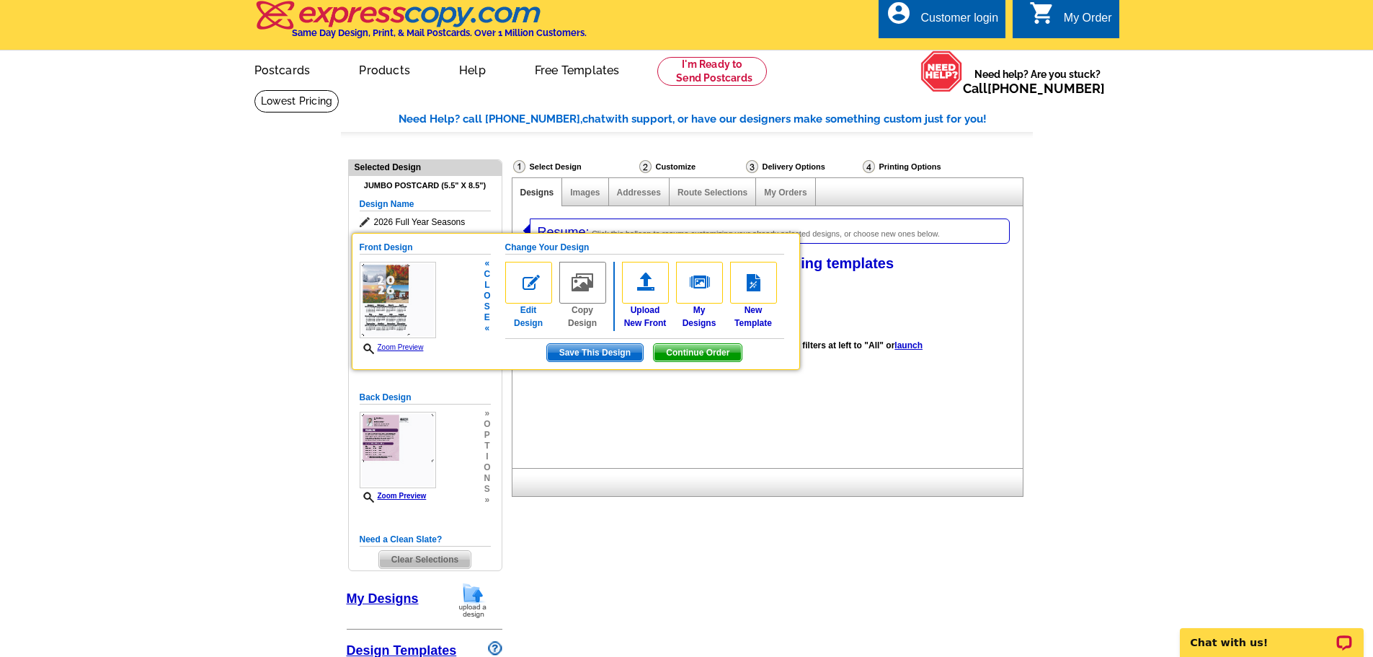
click at [528, 276] on img at bounding box center [528, 283] width 47 height 42
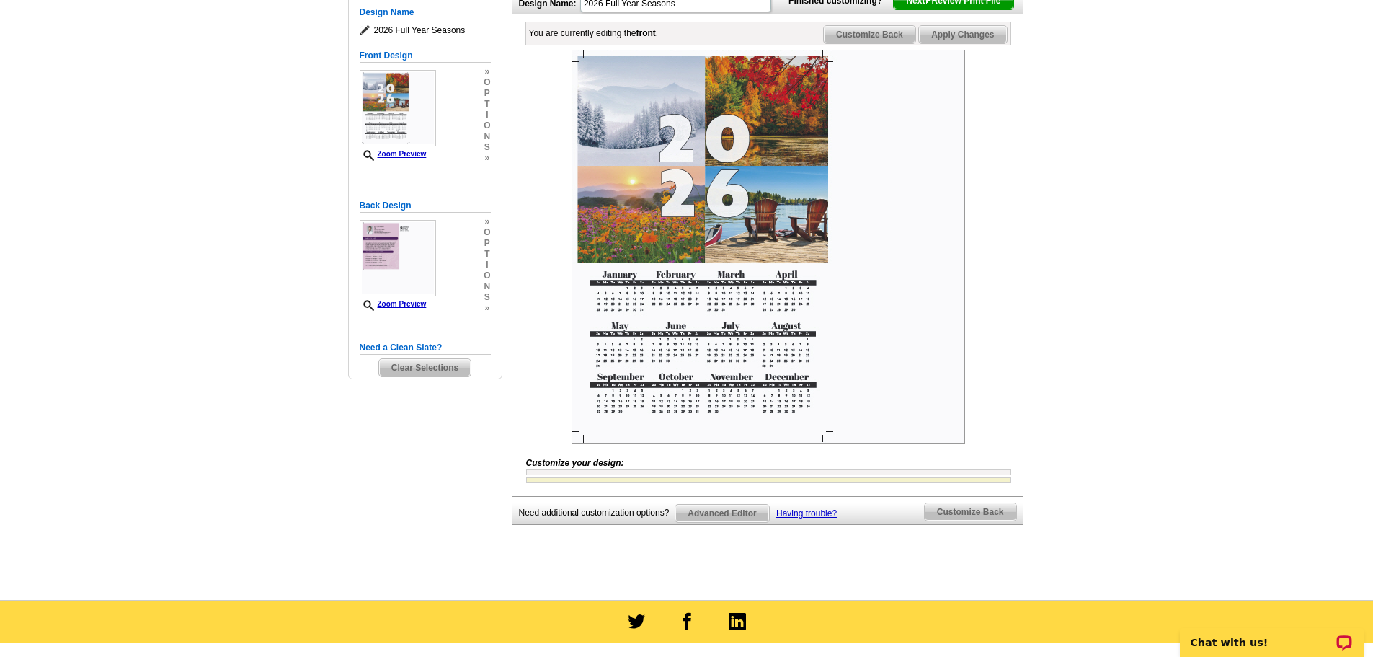
scroll to position [216, 0]
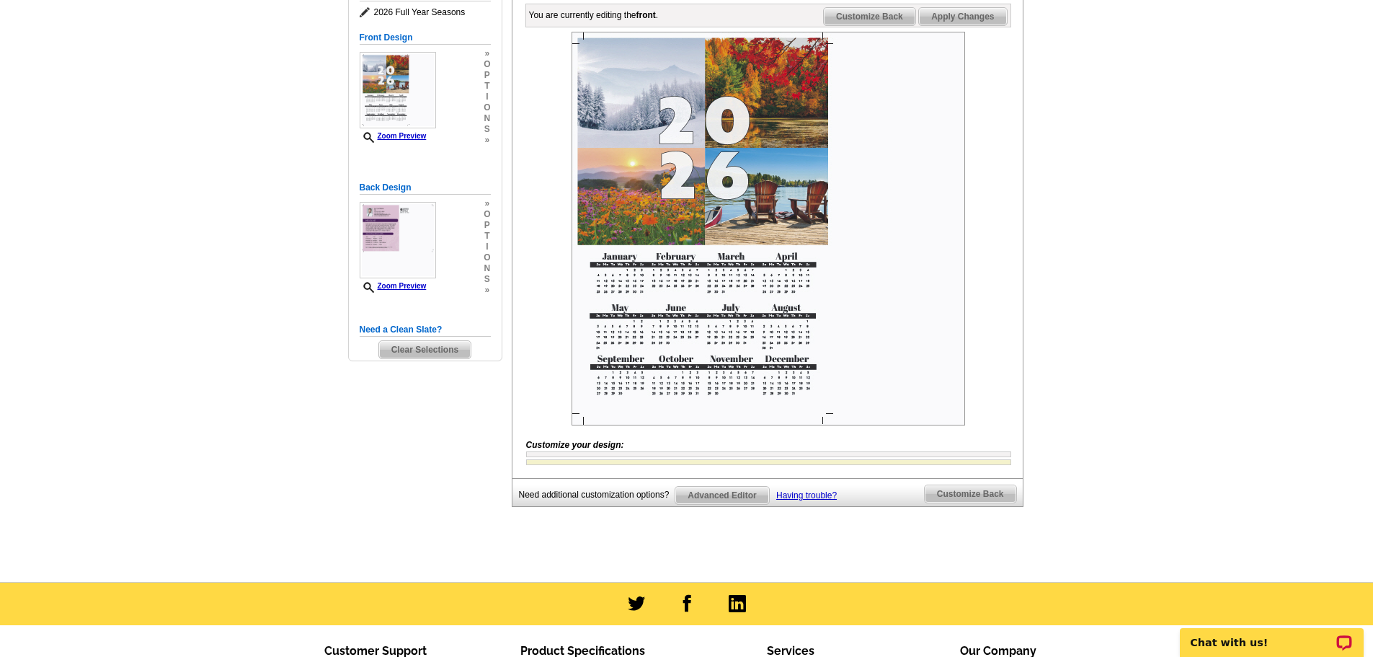
click at [825, 425] on img at bounding box center [769, 229] width 394 height 394
click at [827, 425] on img at bounding box center [769, 229] width 394 height 394
click at [583, 457] on div at bounding box center [768, 454] width 485 height 6
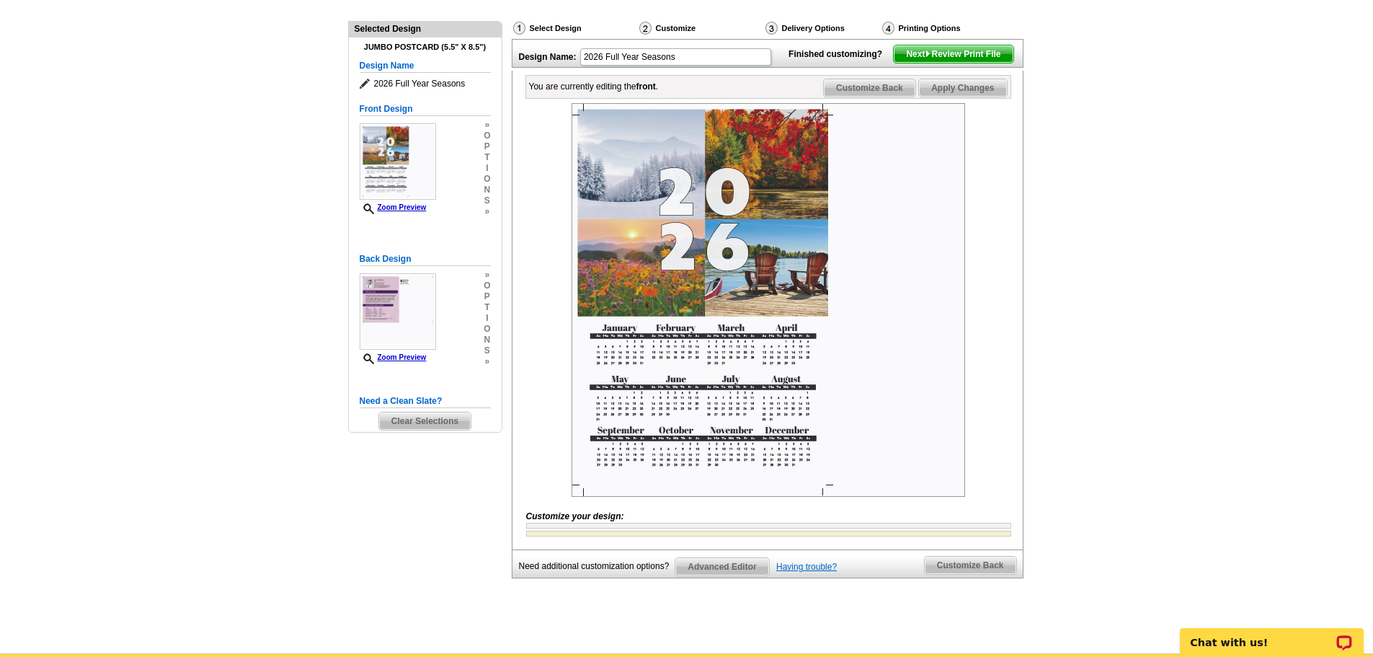
scroll to position [144, 0]
click at [863, 97] on span "Customize Back" at bounding box center [870, 88] width 92 height 17
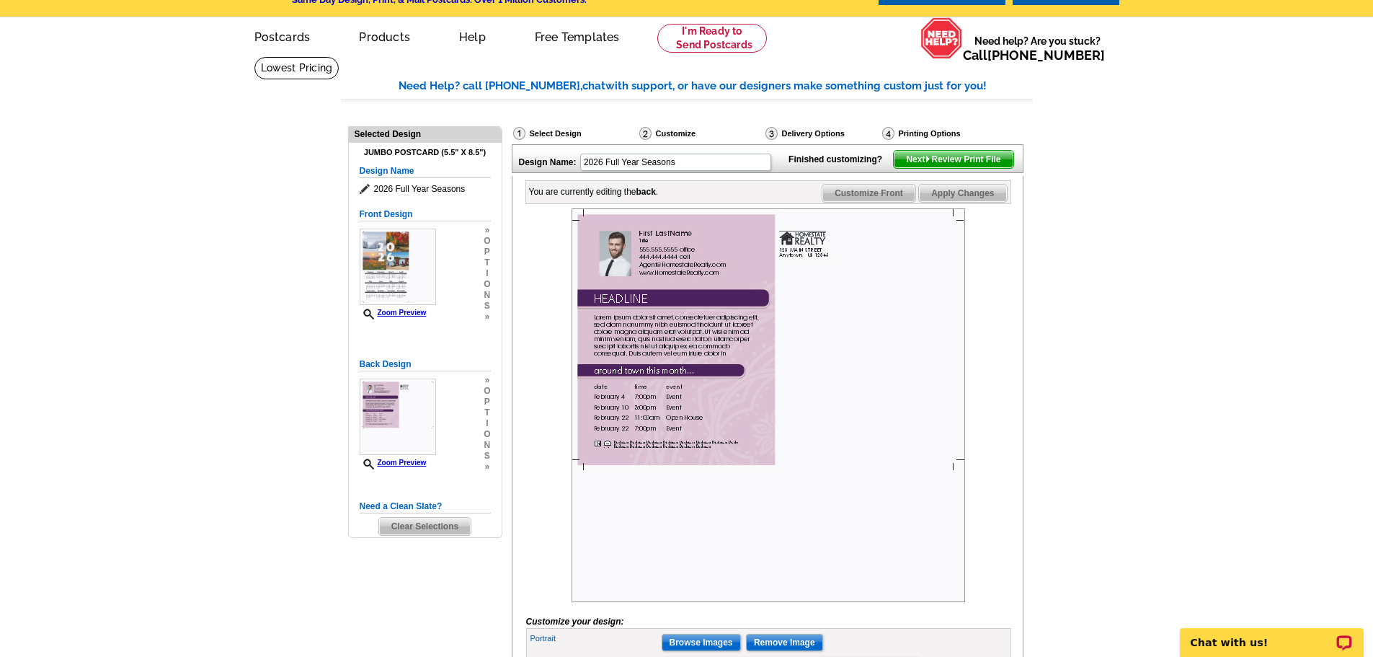
scroll to position [0, 0]
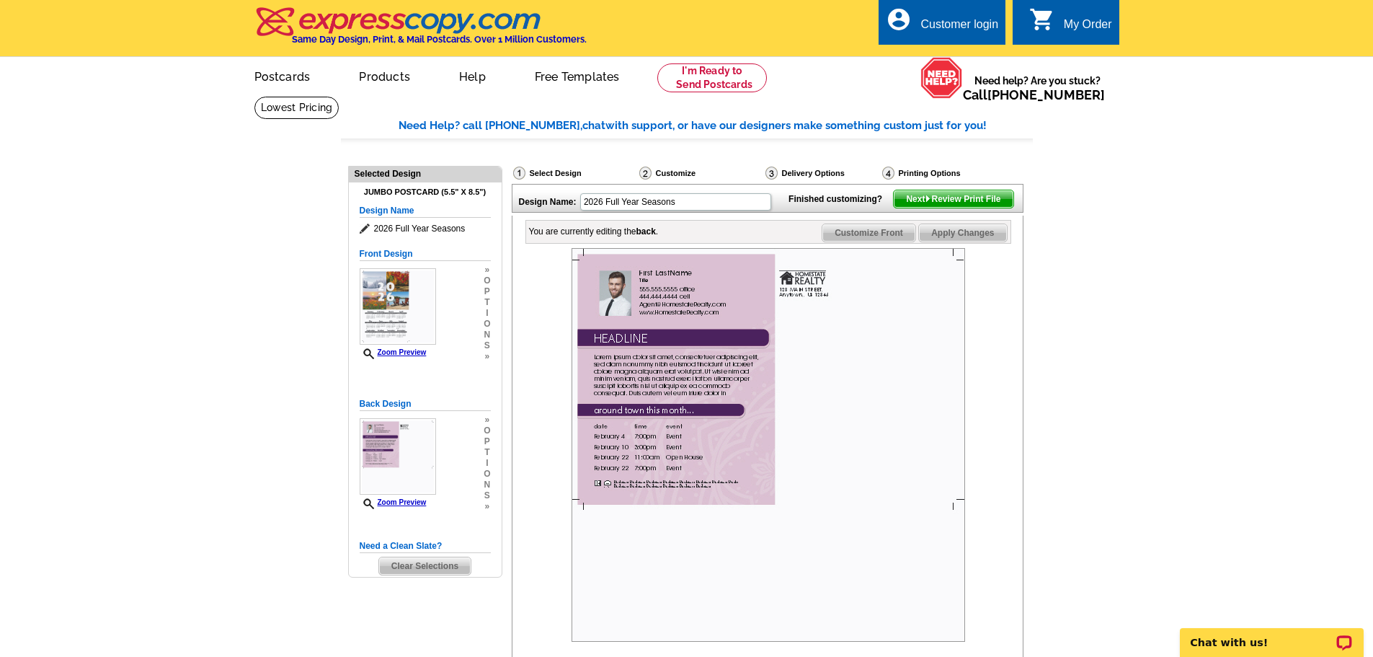
click at [960, 208] on span "Next Review Print File" at bounding box center [953, 198] width 119 height 17
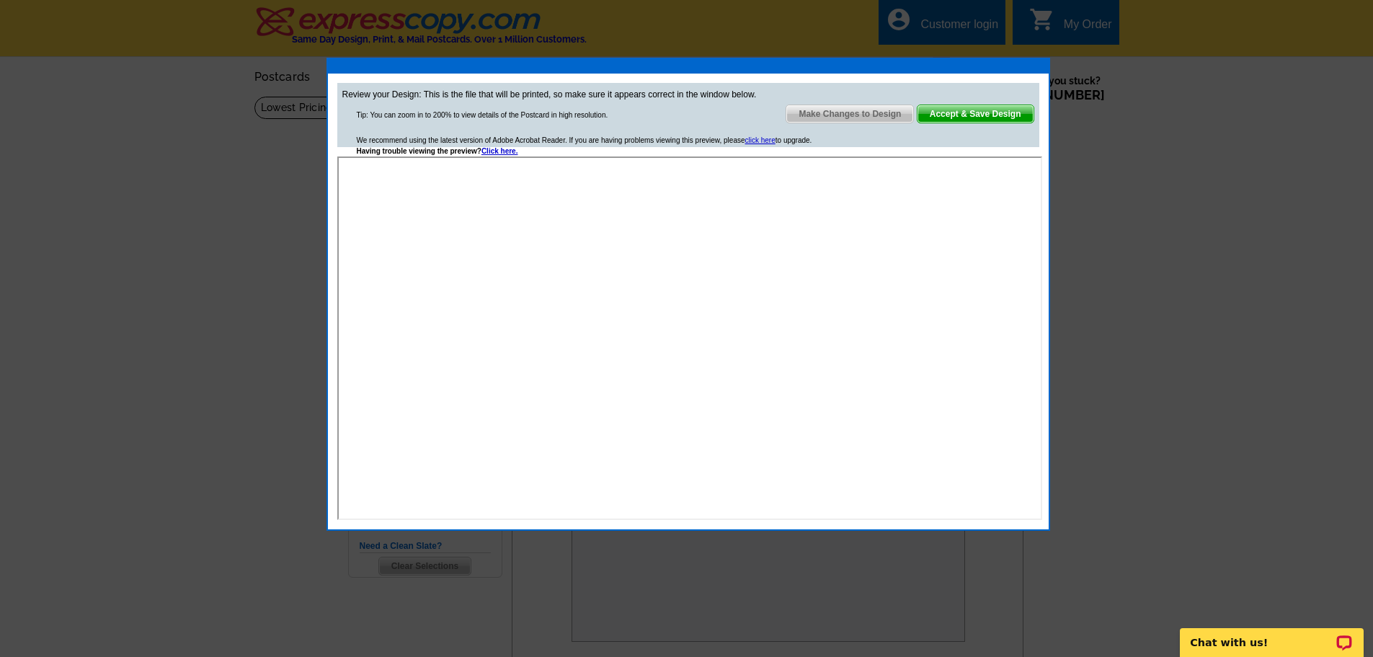
click at [977, 117] on span "Accept & Save Design" at bounding box center [975, 113] width 116 height 17
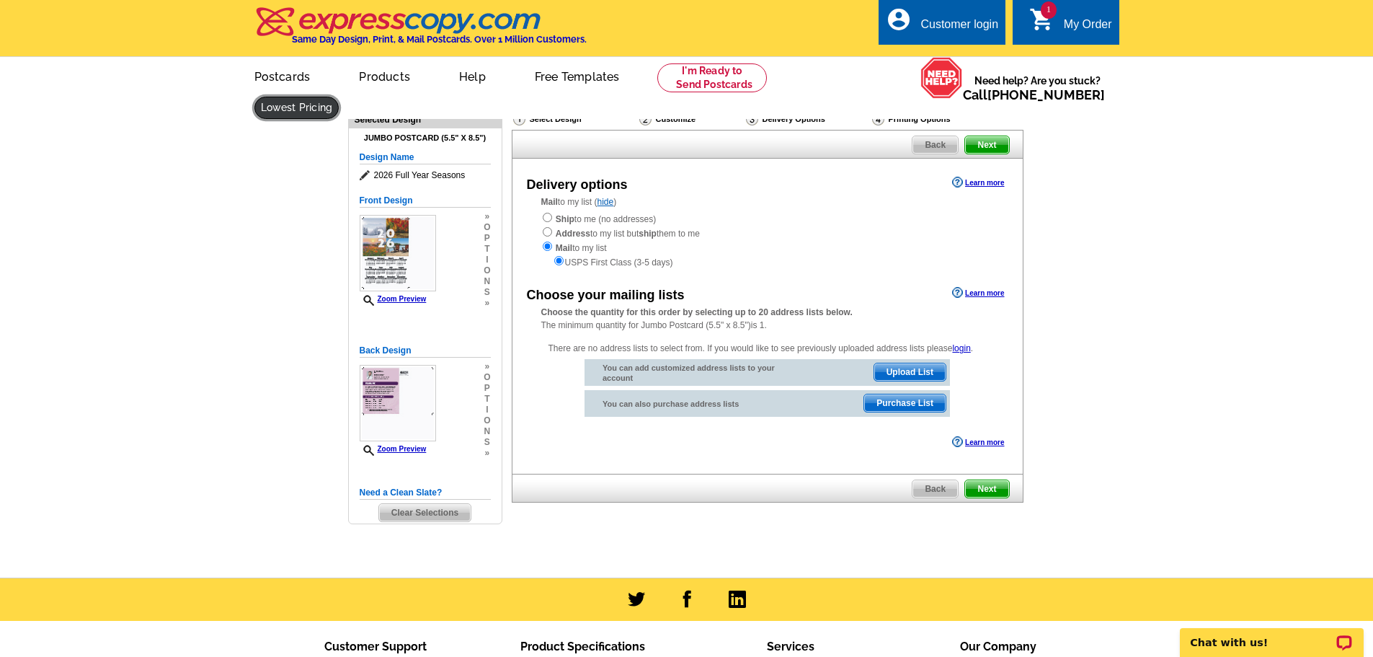
click at [339, 97] on link at bounding box center [296, 108] width 85 height 22
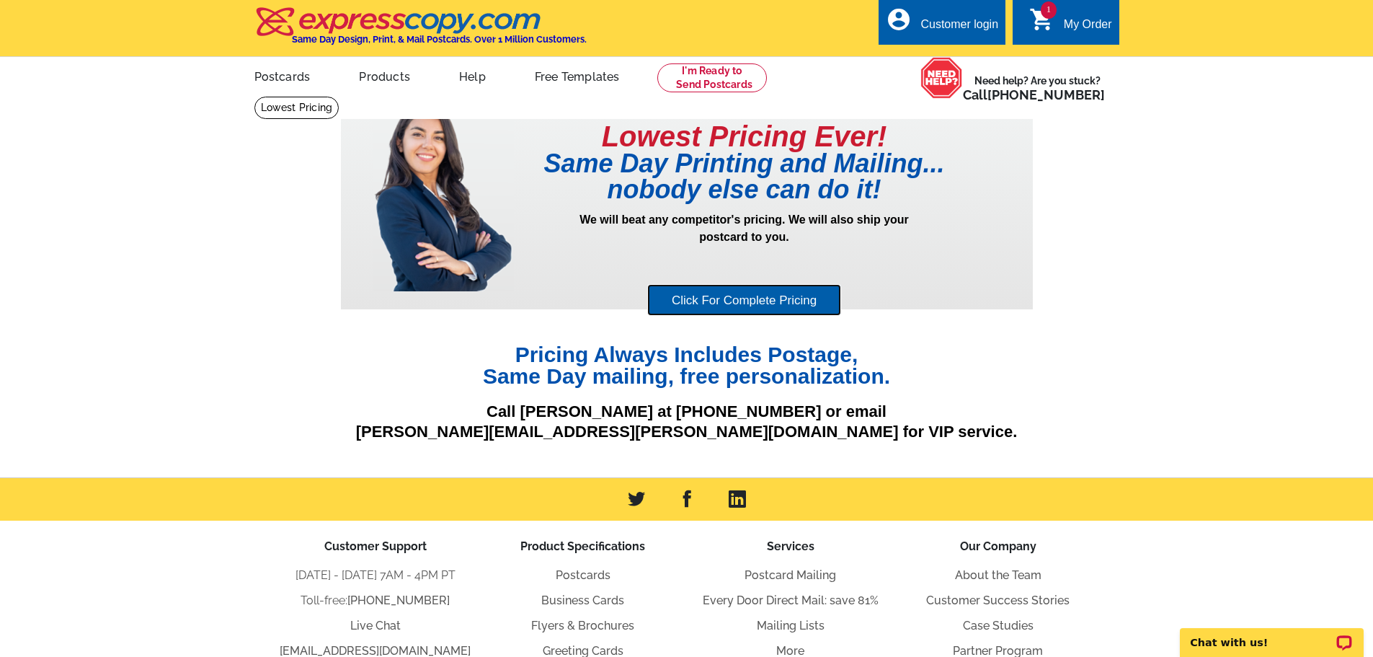
click at [789, 304] on link "Click For Complete Pricing" at bounding box center [744, 300] width 194 height 32
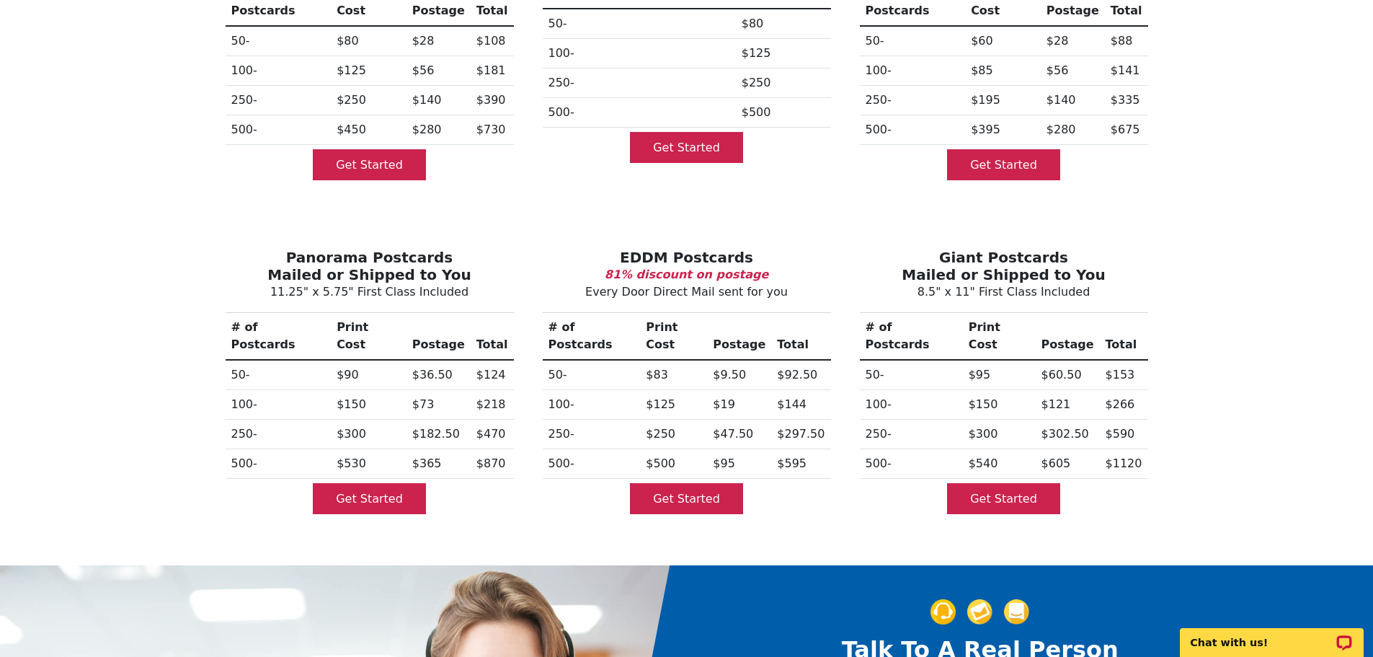
scroll to position [288, 0]
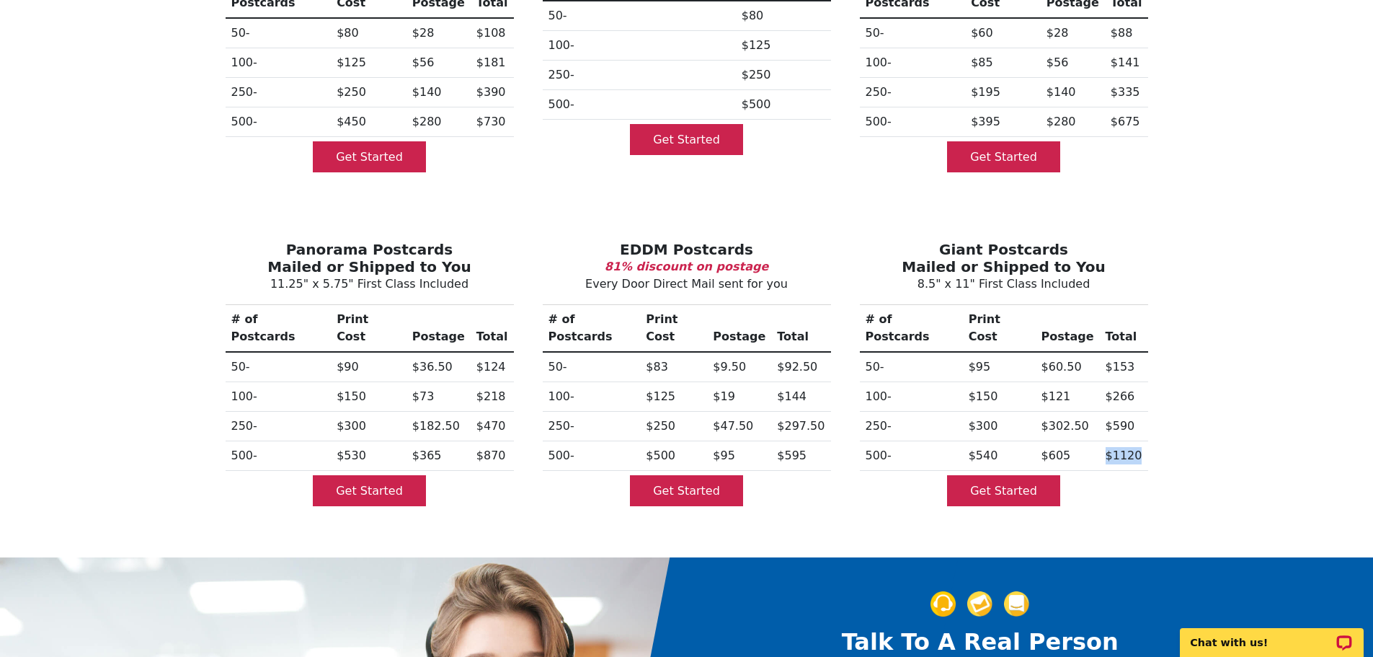
drag, startPoint x: 1142, startPoint y: 420, endPoint x: 1098, endPoint y: 420, distance: 44.7
click at [1098, 441] on tr "500- $540 $605 $1120" at bounding box center [1004, 456] width 288 height 30
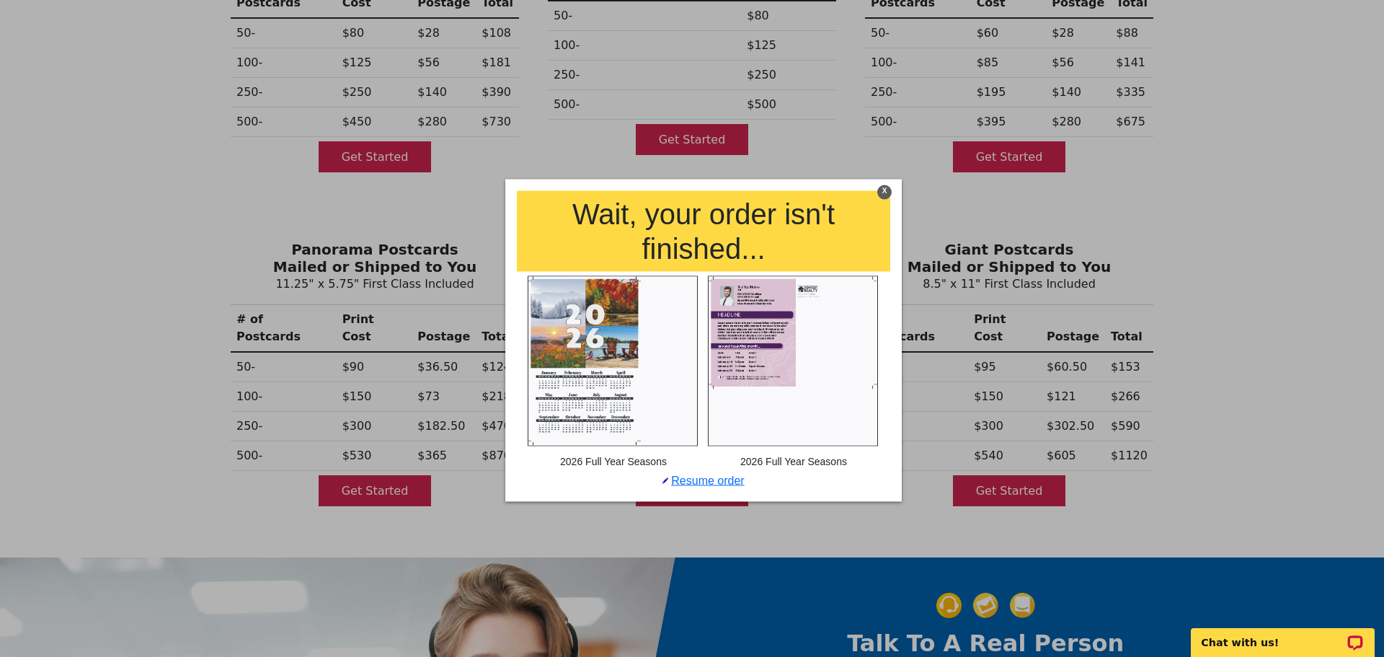
click at [882, 192] on div "X" at bounding box center [884, 192] width 14 height 14
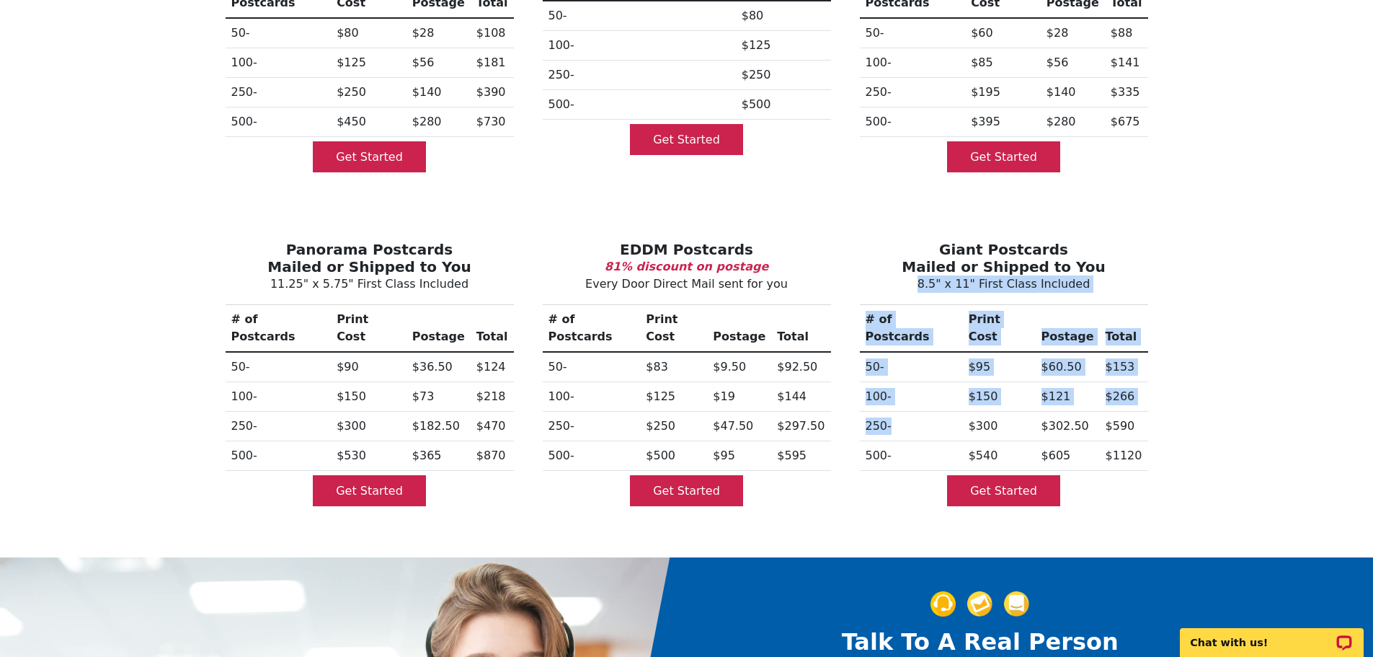
drag, startPoint x: 889, startPoint y: 396, endPoint x: 850, endPoint y: 391, distance: 38.5
click at [850, 391] on div "Giant Postcards Mailed or Shipped to You 8.5" x 11" First Class Included # of P…" at bounding box center [1003, 370] width 317 height 305
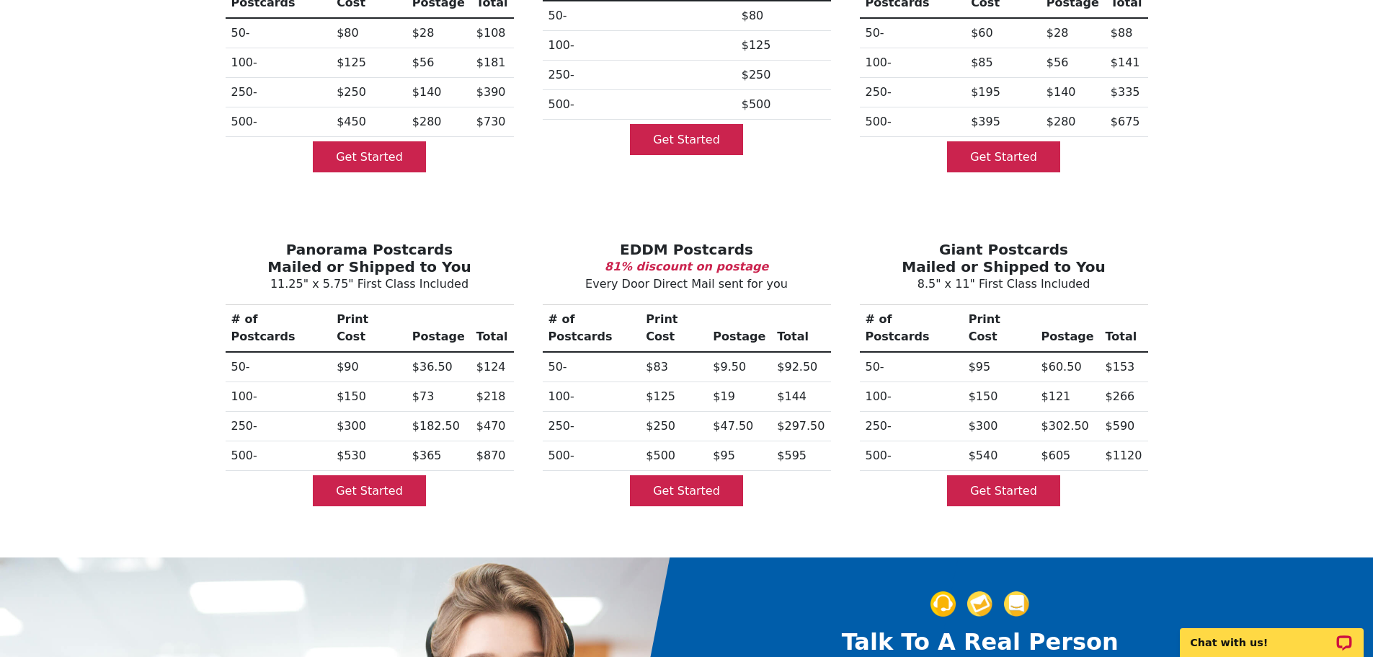
click at [1101, 412] on td "$590" at bounding box center [1124, 427] width 48 height 30
drag, startPoint x: 1132, startPoint y: 397, endPoint x: 1101, endPoint y: 396, distance: 31.0
click at [1101, 412] on td "$590" at bounding box center [1124, 427] width 48 height 30
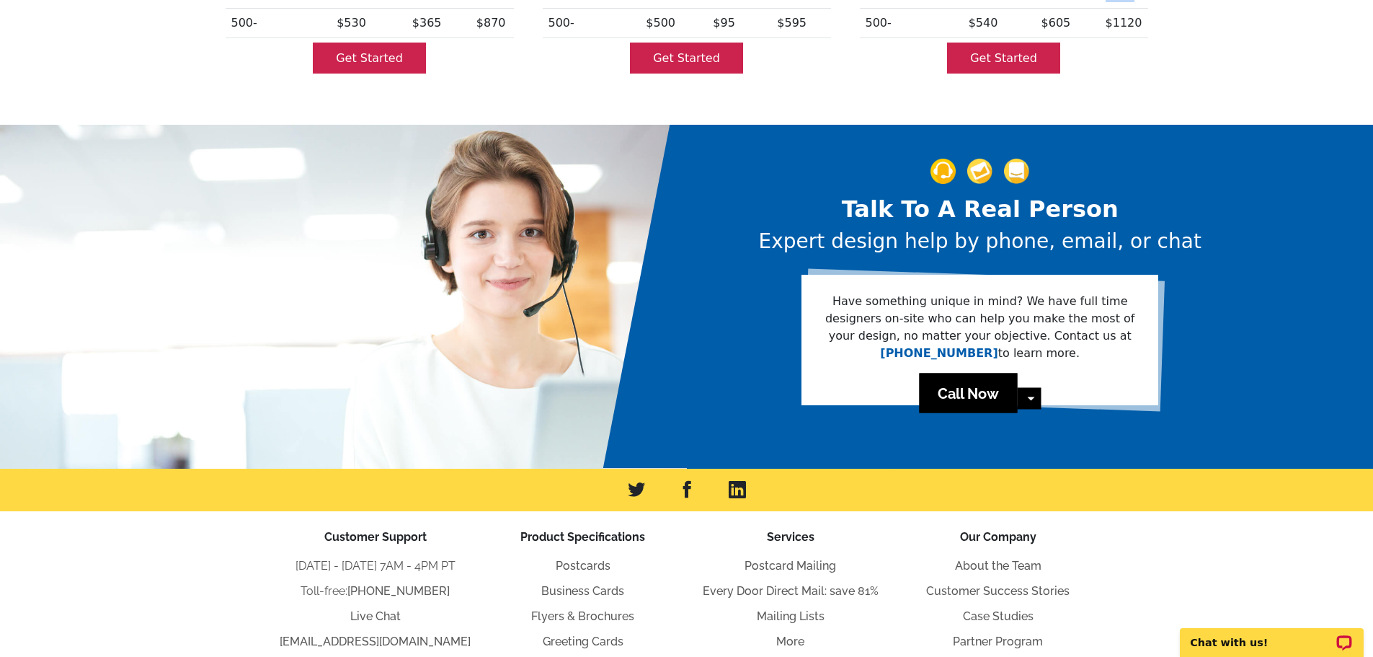
scroll to position [216, 0]
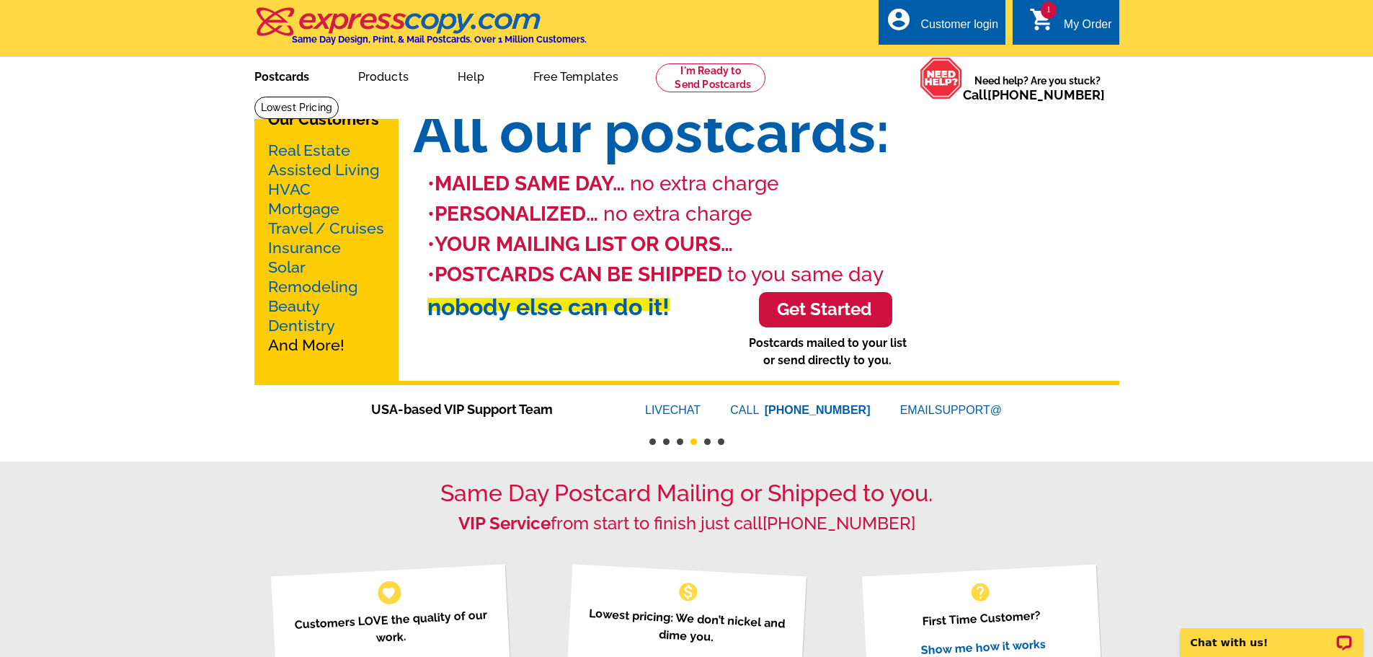
drag, startPoint x: 273, startPoint y: 81, endPoint x: 293, endPoint y: 352, distance: 271.7
click at [273, 81] on link "Postcards" at bounding box center [281, 75] width 101 height 34
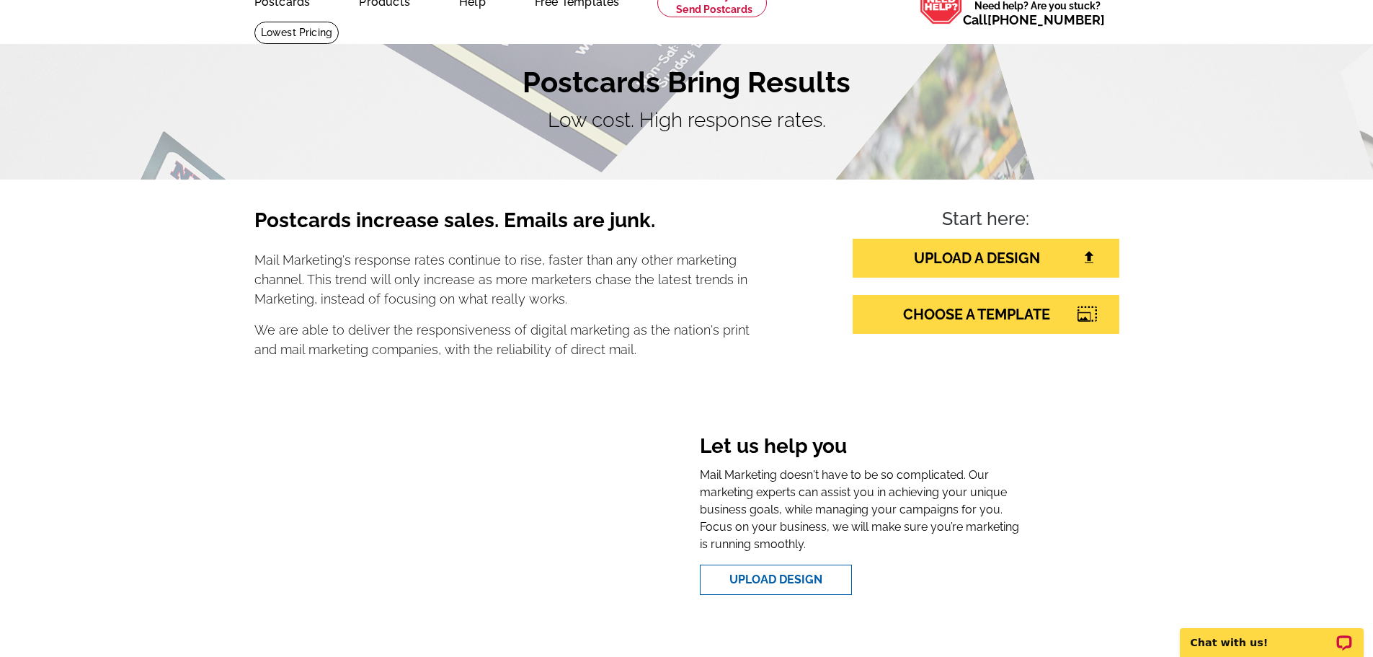
scroll to position [72, 0]
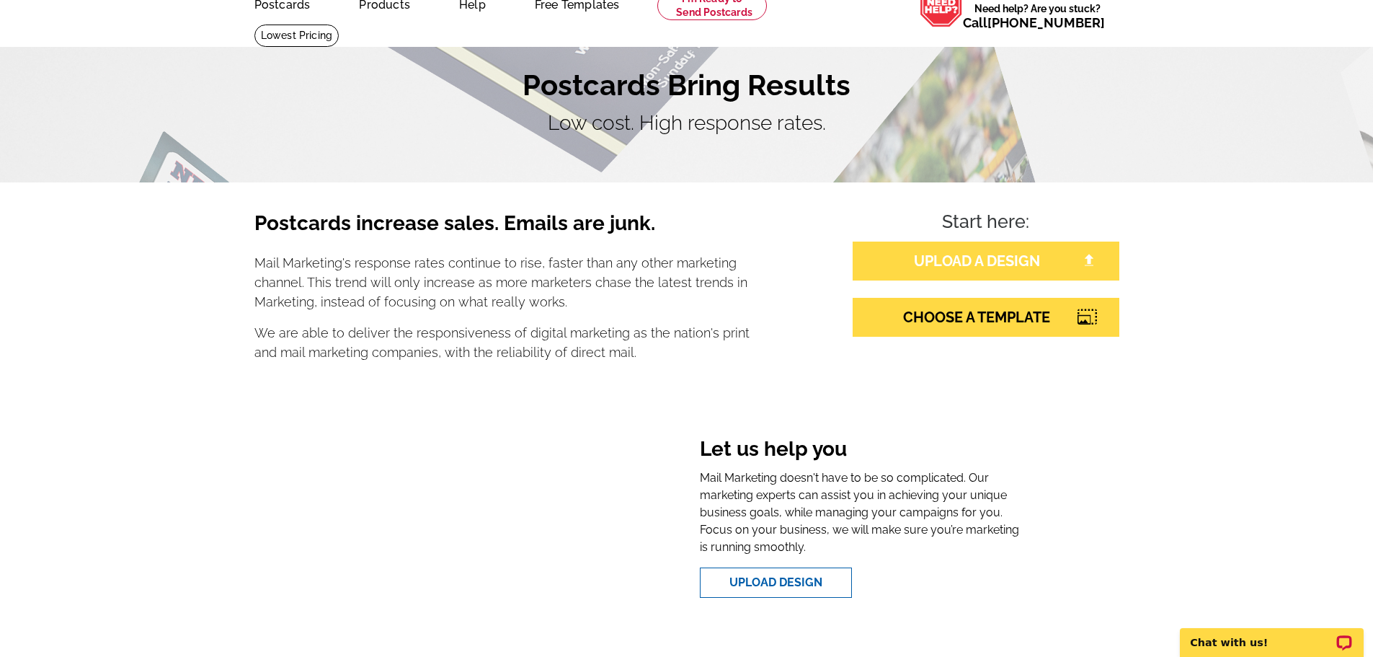
click at [1016, 253] on link "UPLOAD A DESIGN" at bounding box center [986, 260] width 267 height 39
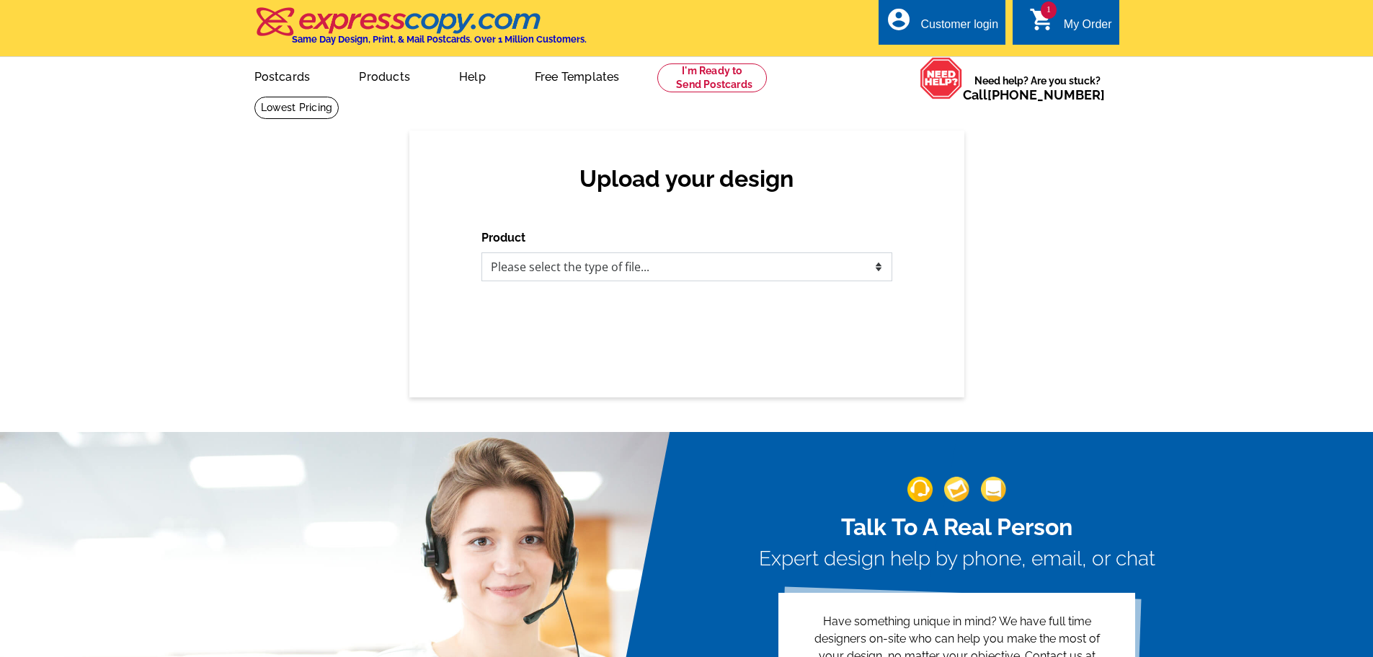
click at [606, 259] on select "Please select the type of file... Postcards Business Cards Letters and flyers G…" at bounding box center [686, 266] width 411 height 29
select select "1"
click at [481, 253] on select "Please select the type of file... Postcards Business Cards Letters and flyers G…" at bounding box center [686, 266] width 411 height 29
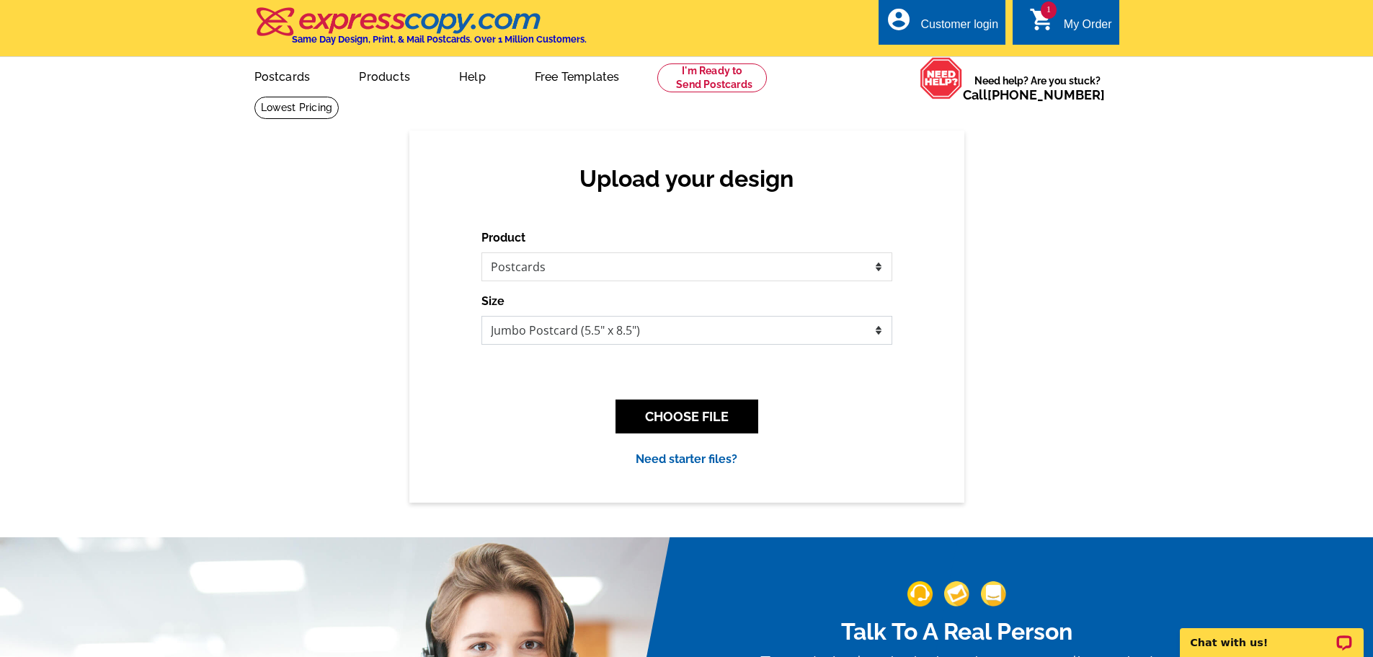
click at [656, 330] on select "Jumbo Postcard (5.5" x 8.5") Regular Postcard (4.25" x 5.6") Panoramic Postcard…" at bounding box center [686, 330] width 411 height 29
select select "9"
click at [481, 316] on select "Jumbo Postcard (5.5" x 8.5") Regular Postcard (4.25" x 5.6") Panoramic Postcard…" at bounding box center [686, 330] width 411 height 29
click at [693, 461] on link "Need starter files?" at bounding box center [687, 459] width 102 height 14
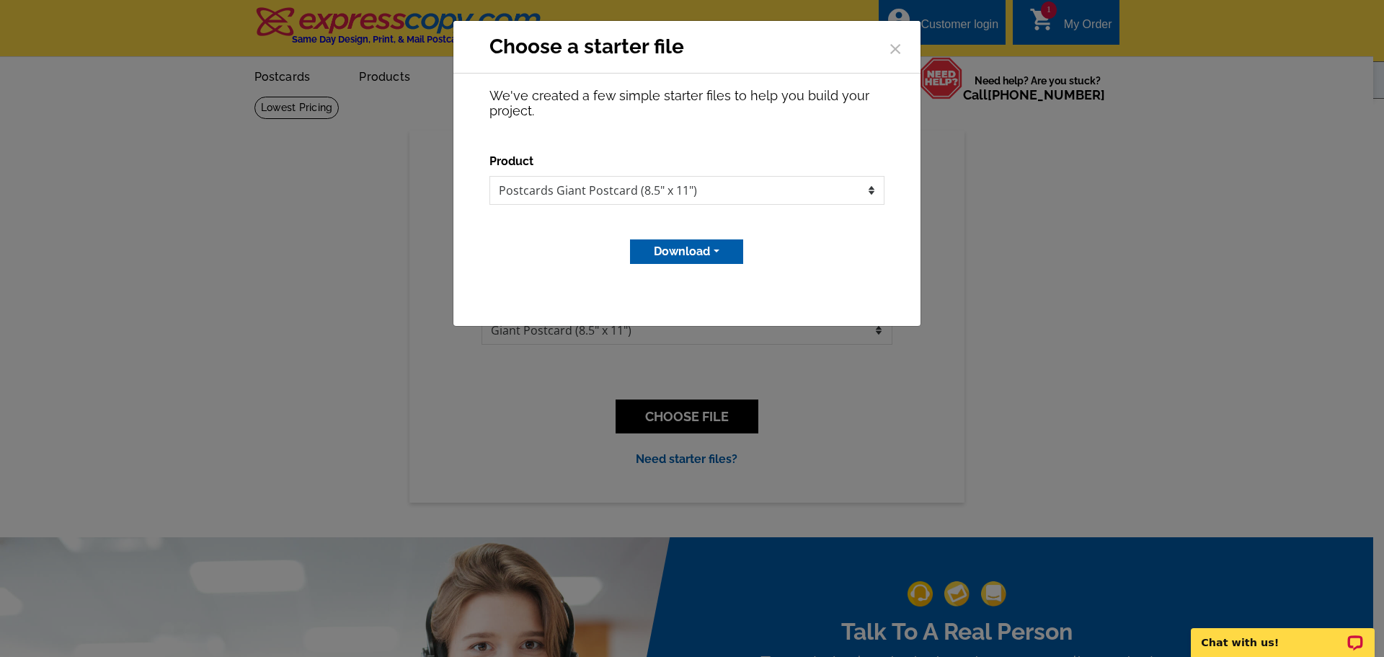
click at [688, 258] on button "Download" at bounding box center [686, 251] width 113 height 25
click at [695, 303] on link "Adobe PDF file" at bounding box center [685, 303] width 114 height 21
